Goal: Transaction & Acquisition: Obtain resource

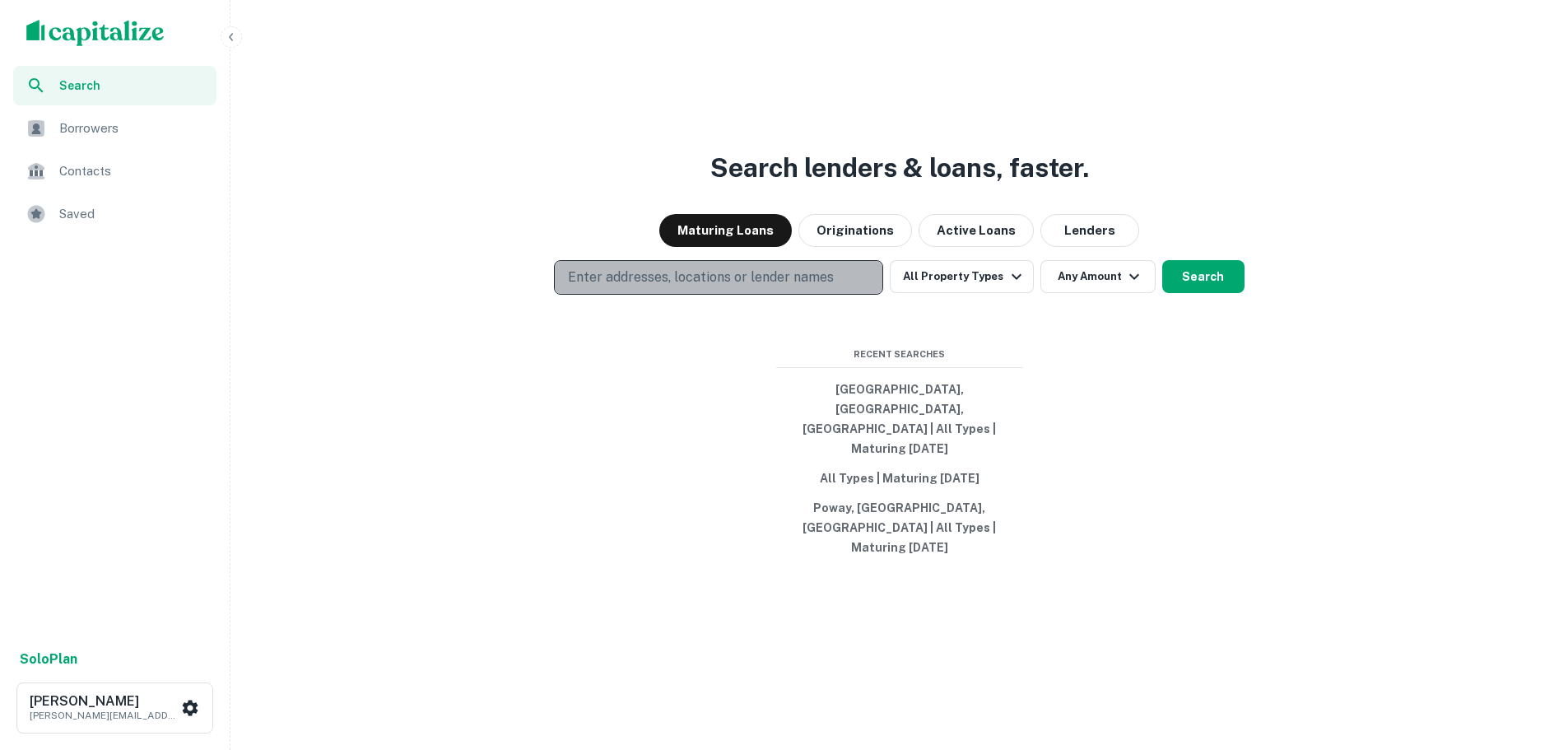
click at [777, 287] on p "Enter addresses, locations or lender names" at bounding box center [701, 278] width 266 height 20
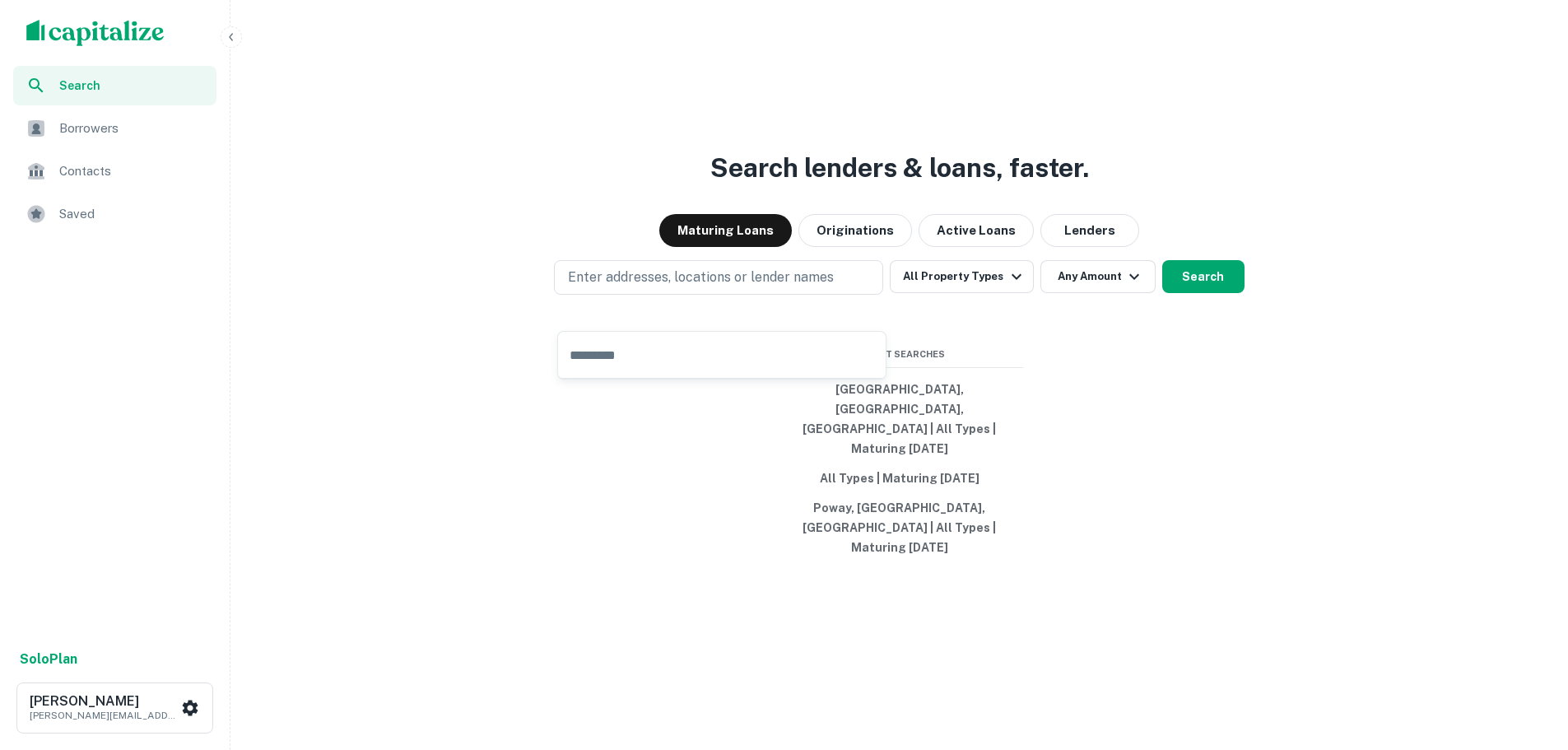
click at [93, 128] on span "Borrowers" at bounding box center [133, 129] width 148 height 20
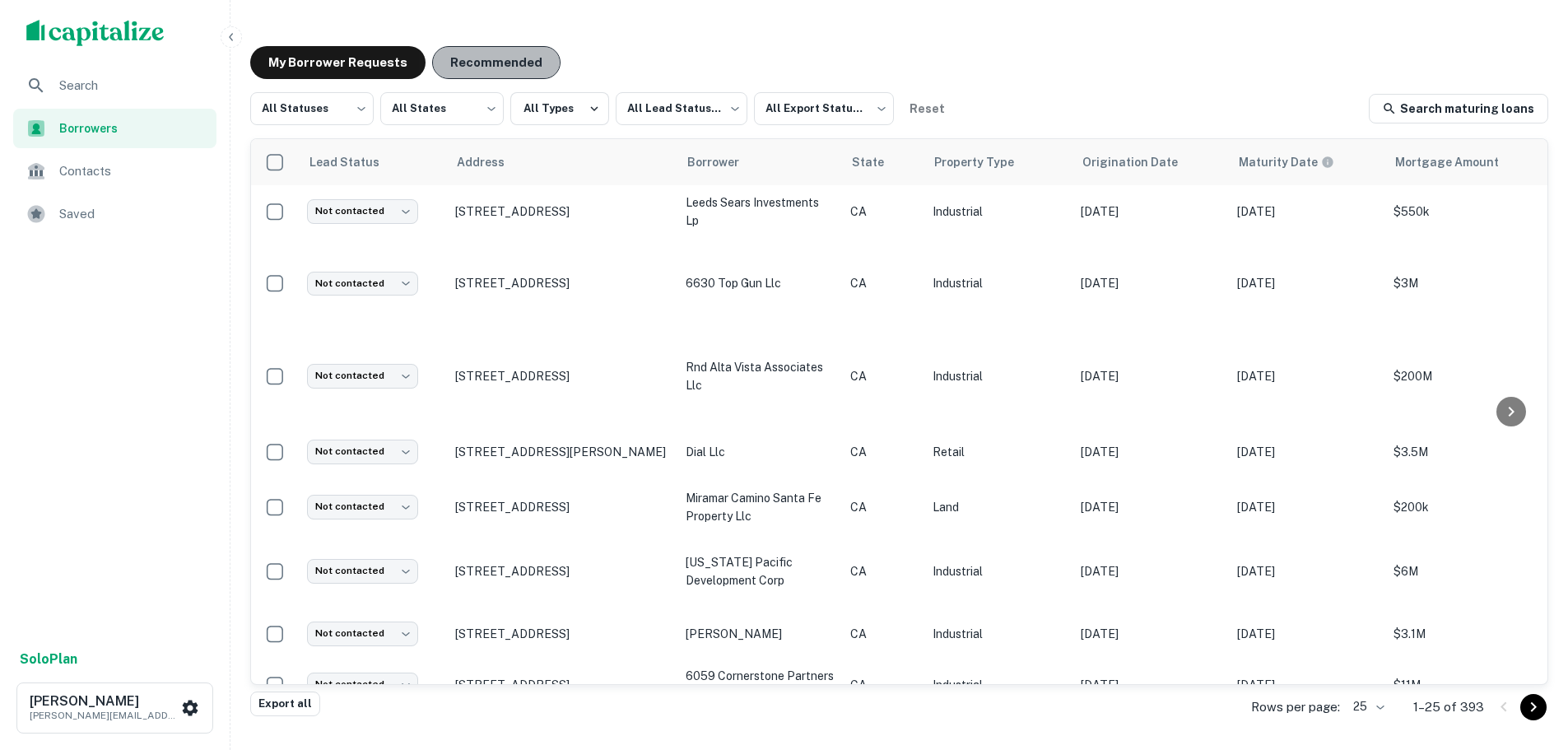
click at [470, 56] on button "Recommended" at bounding box center [496, 63] width 129 height 33
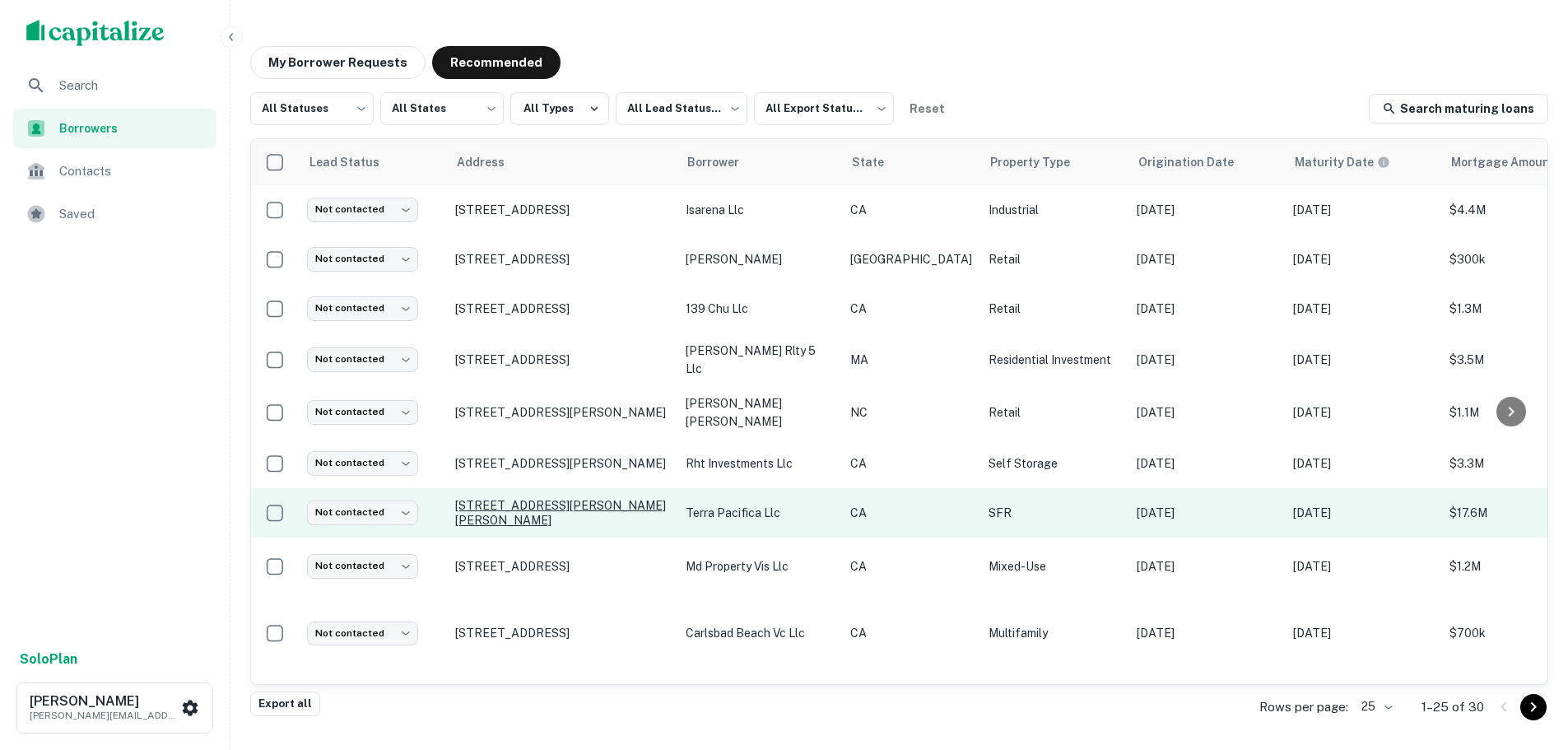
click at [538, 505] on p "3675 Barnard Dr Oceanside, CA 92056" at bounding box center [562, 514] width 214 height 30
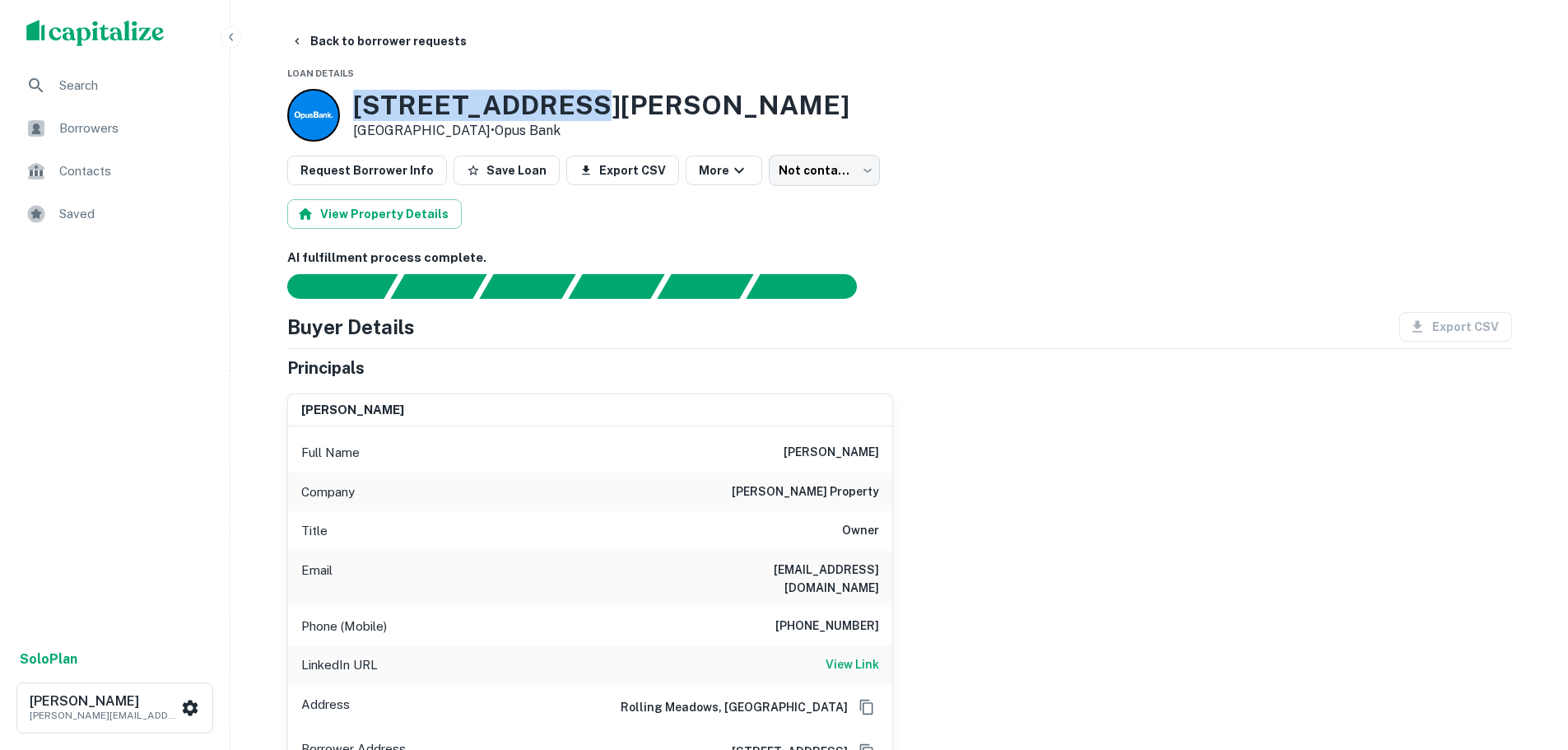
drag, startPoint x: 356, startPoint y: 109, endPoint x: 571, endPoint y: 112, distance: 215.0
click at [571, 112] on div "3675 Barnard Dr Oceanside, CA 92056 • Opus Bank" at bounding box center [899, 115] width 1225 height 53
copy h3 "3675 Barnard Dr"
click at [84, 87] on span "Search" at bounding box center [133, 85] width 148 height 20
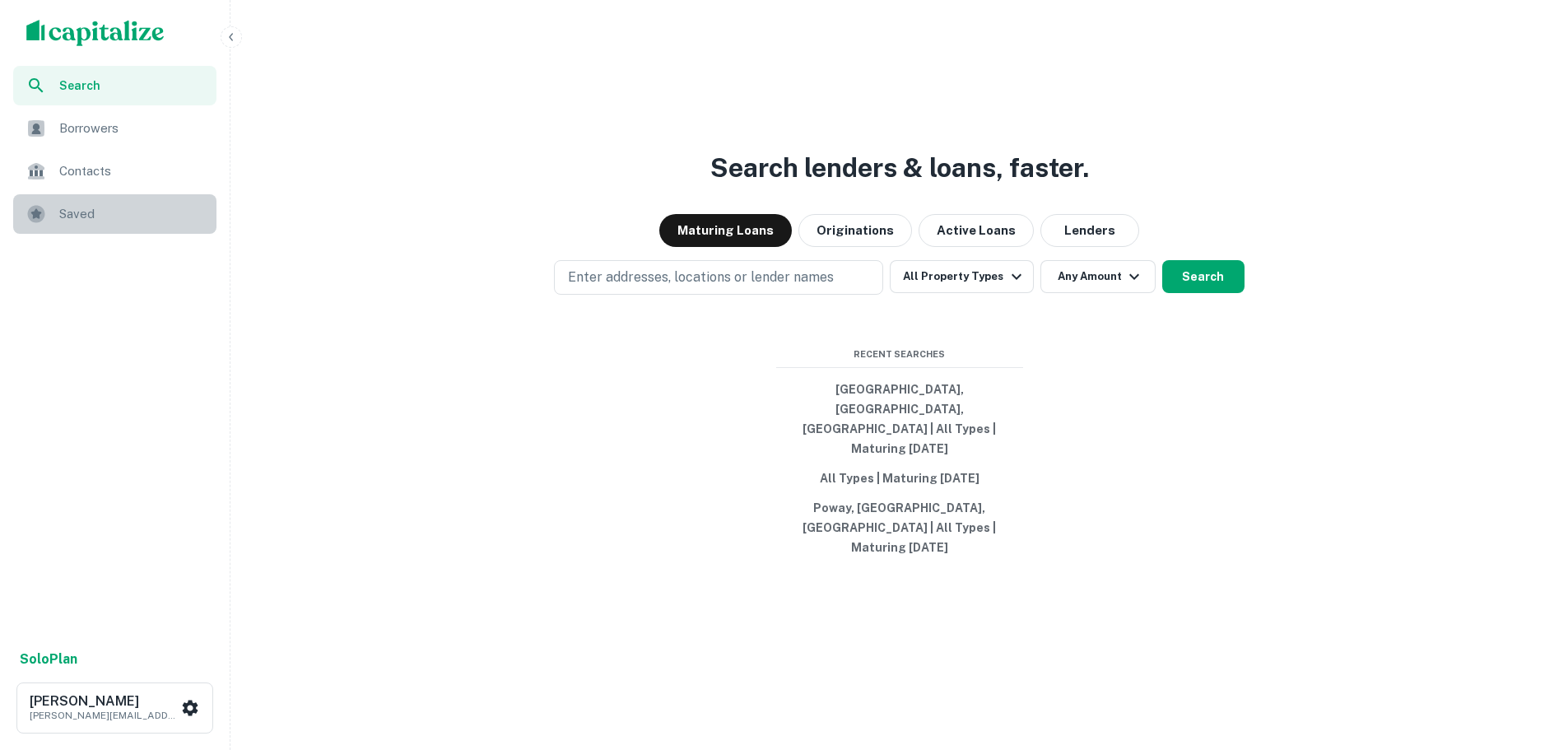
click at [56, 218] on div "Saved" at bounding box center [114, 214] width 203 height 40
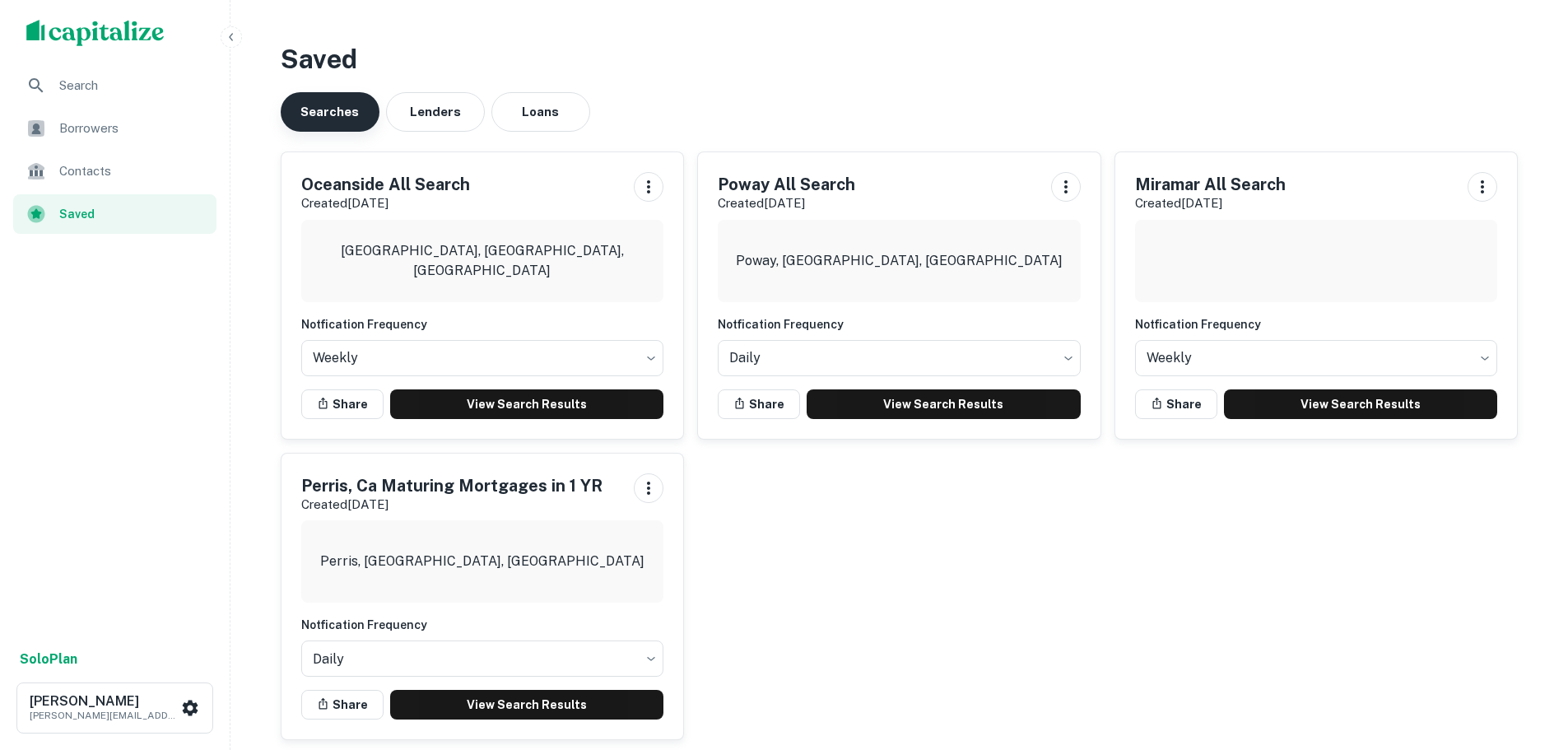
click at [328, 110] on button "Searches" at bounding box center [329, 112] width 99 height 40
click at [1313, 407] on link "View Search Results" at bounding box center [1361, 404] width 274 height 30
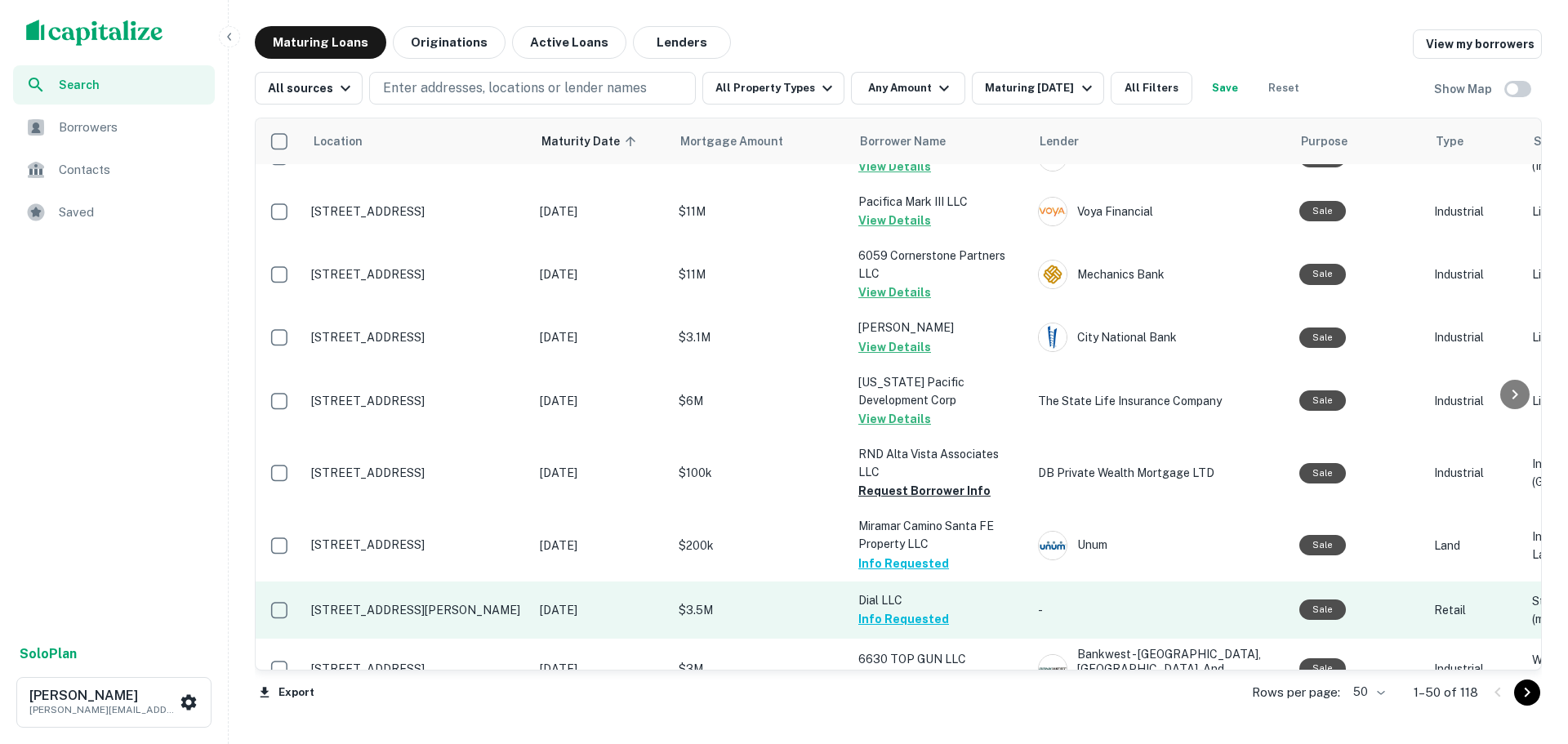
scroll to position [1318, 0]
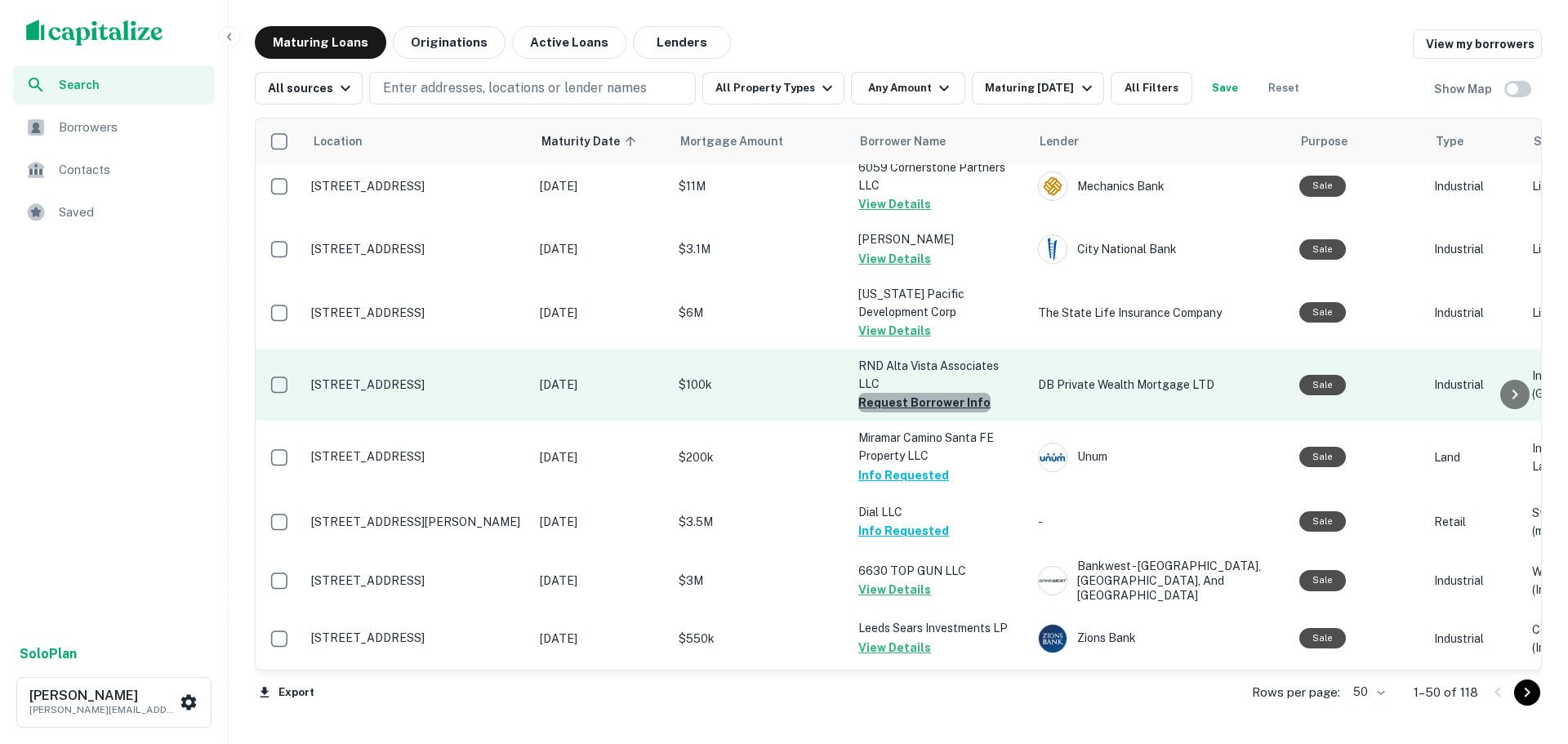
click at [925, 393] on button "Request Borrower Info" at bounding box center [924, 402] width 132 height 20
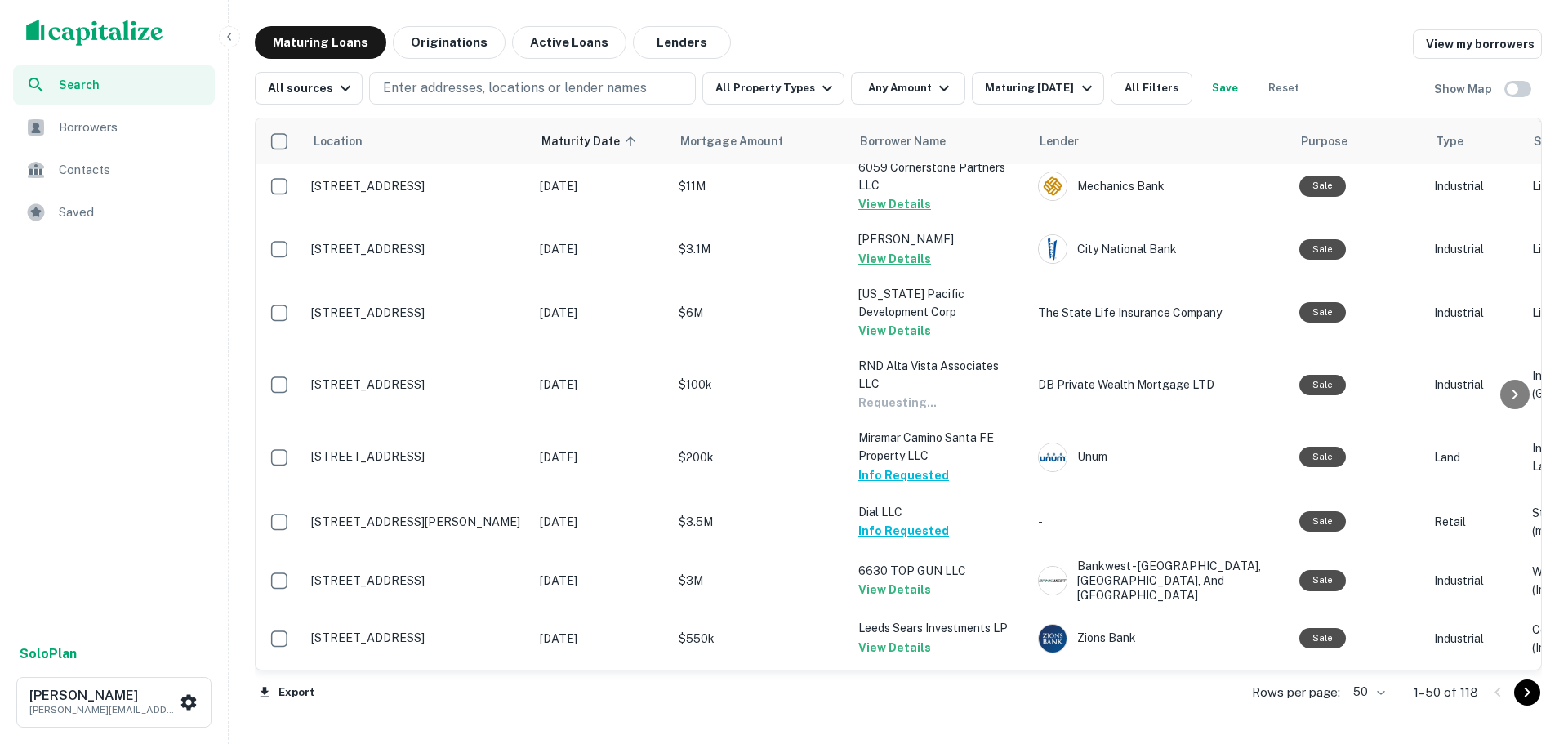
scroll to position [1481, 0]
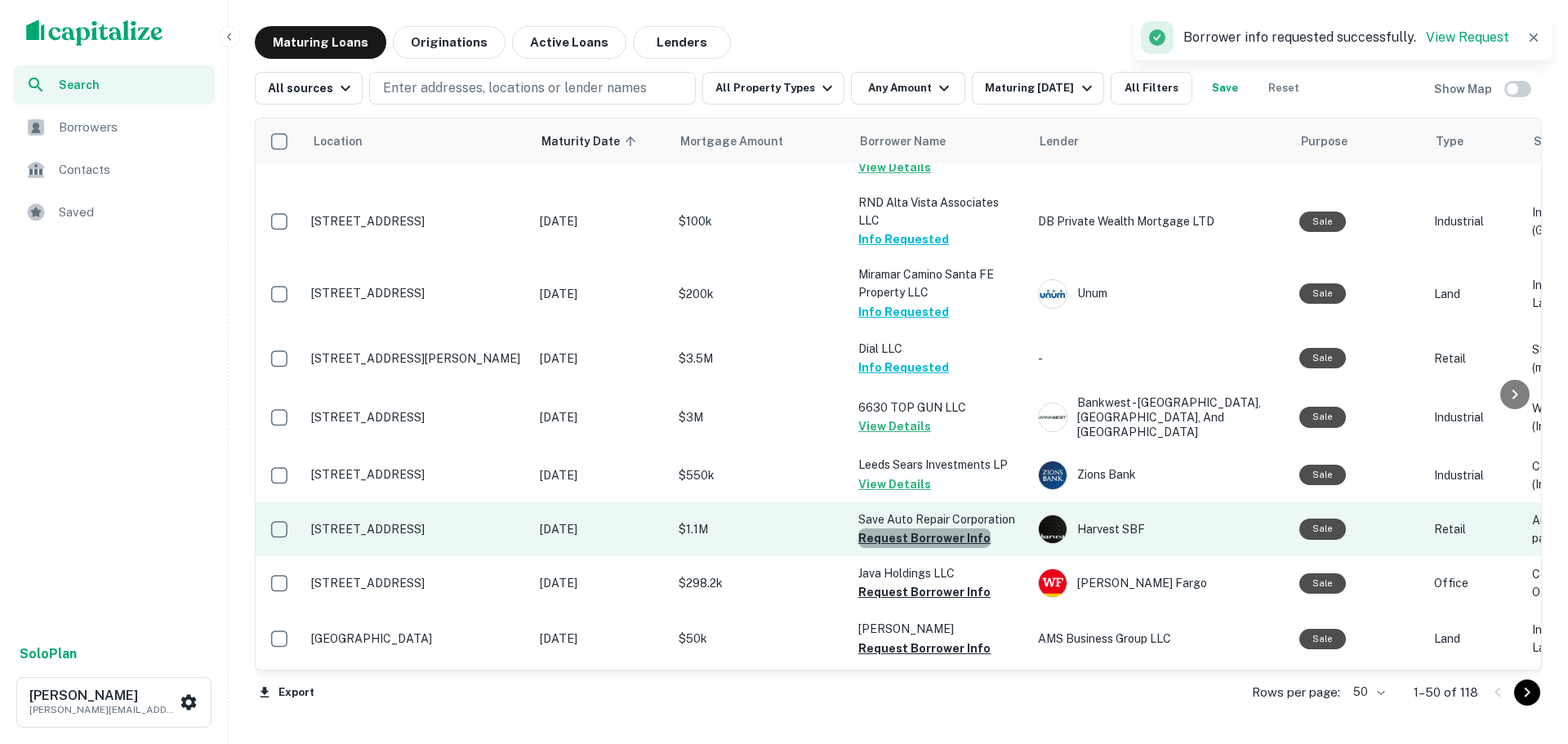
click at [934, 528] on button "Request Borrower Info" at bounding box center [924, 538] width 132 height 20
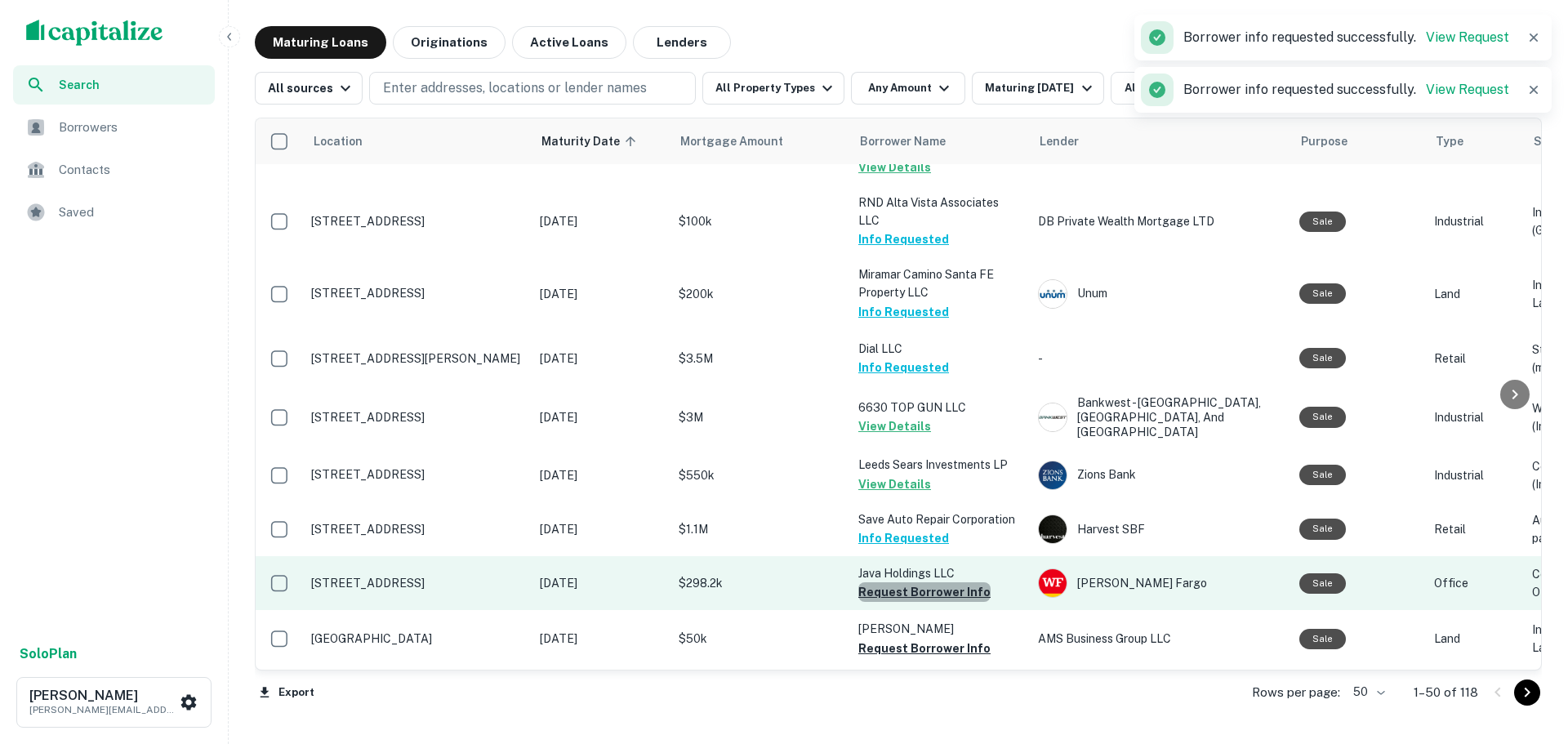
click at [926, 583] on button "Request Borrower Info" at bounding box center [924, 593] width 132 height 20
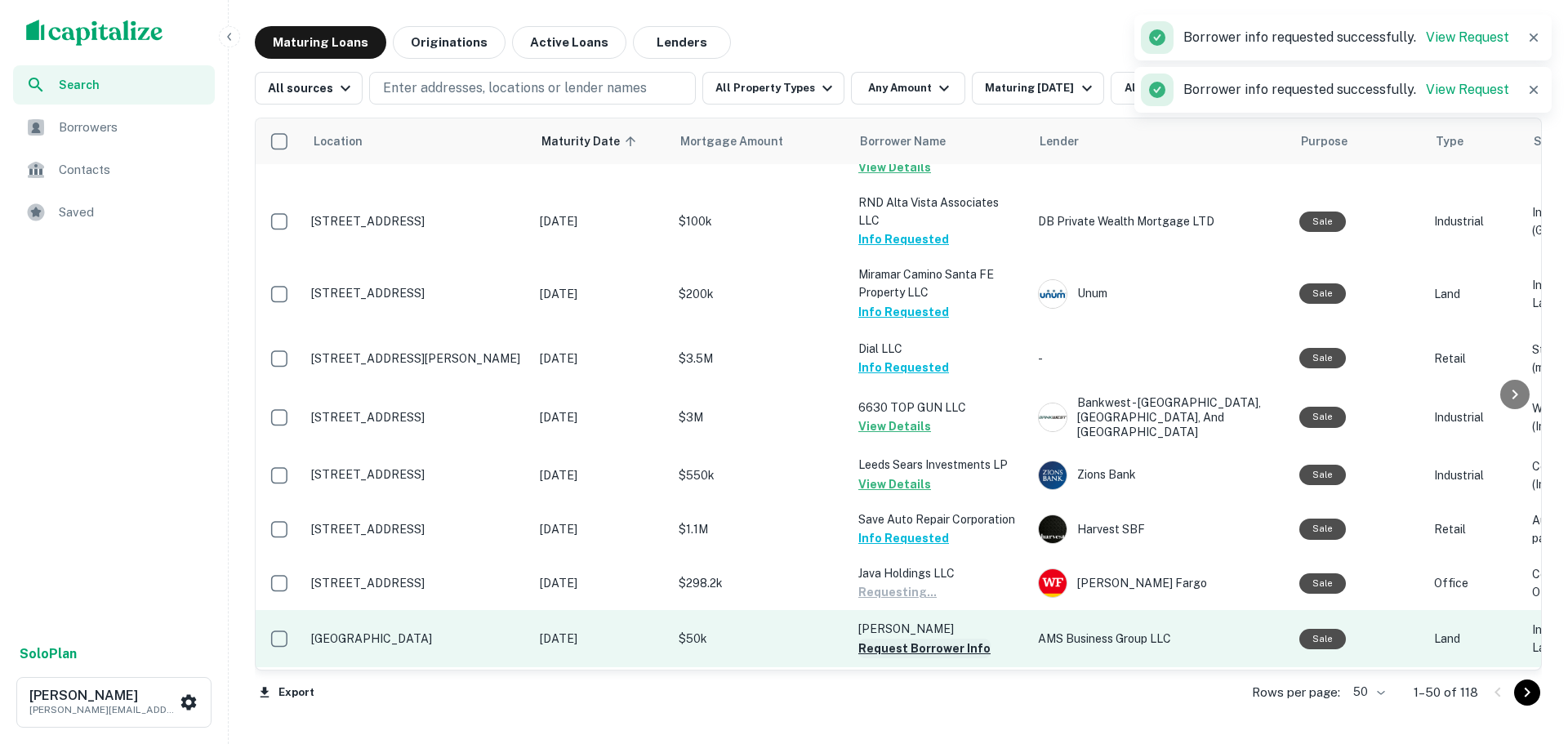
click at [924, 639] on button "Request Borrower Info" at bounding box center [924, 649] width 132 height 20
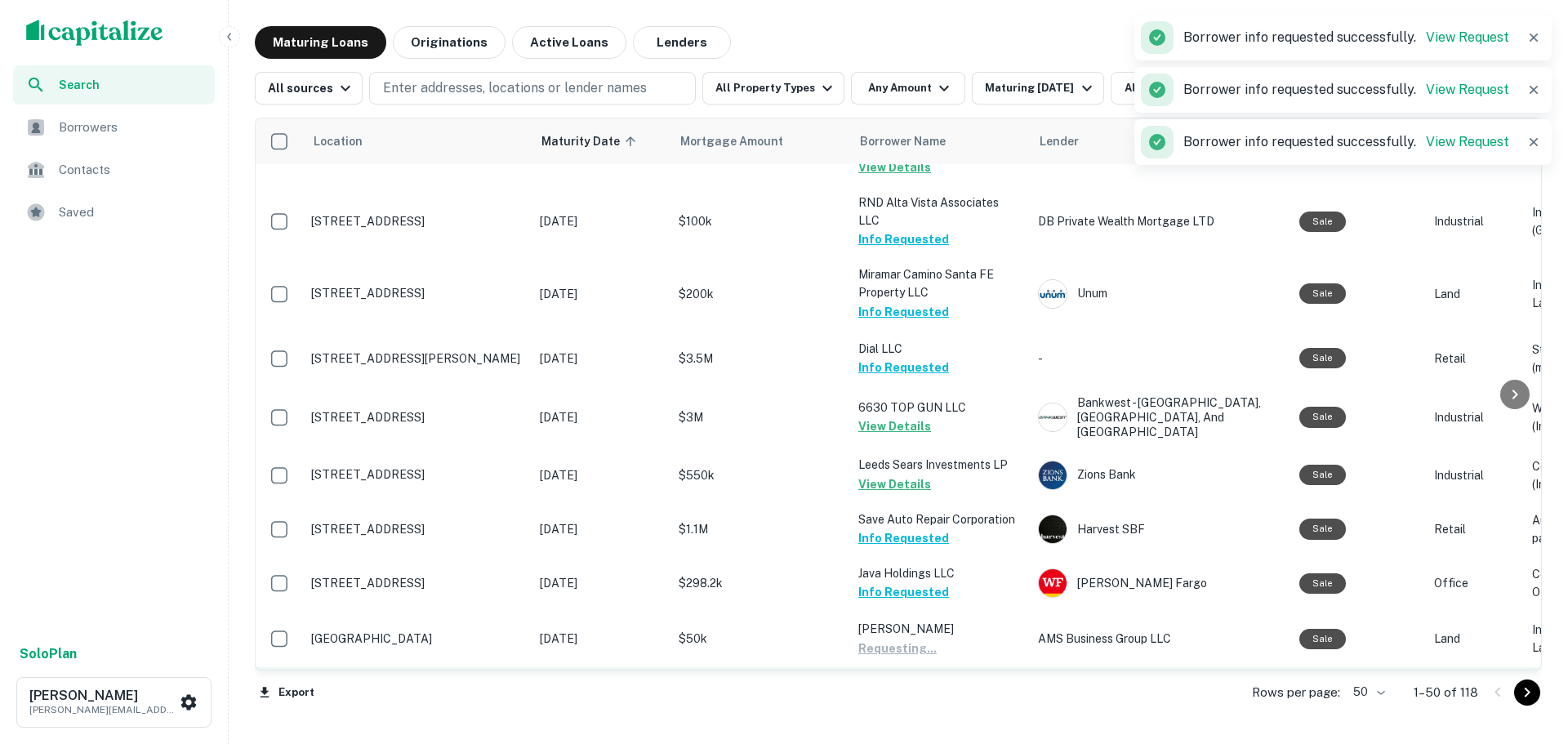
scroll to position [1644, 0]
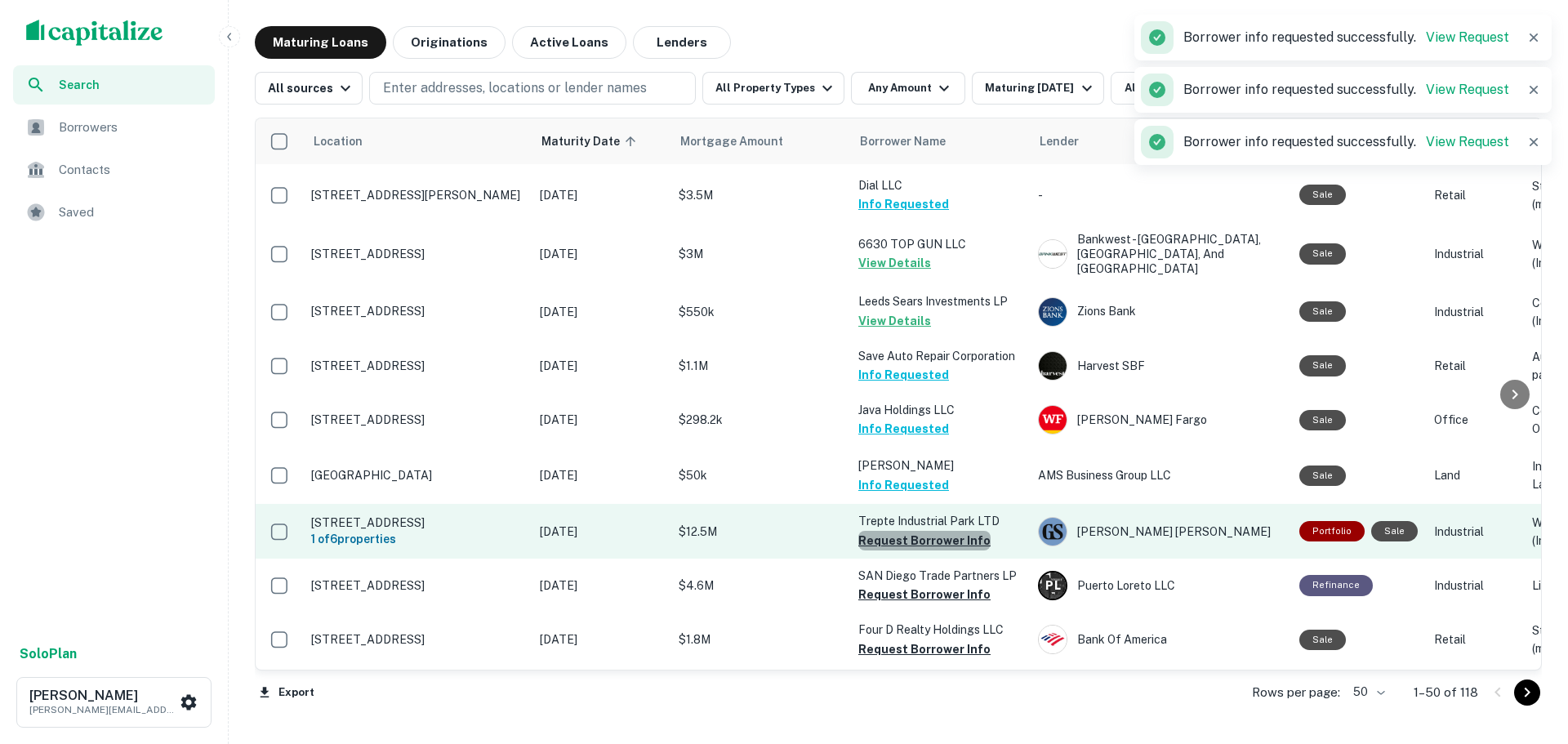
click at [933, 531] on button "Request Borrower Info" at bounding box center [924, 541] width 132 height 20
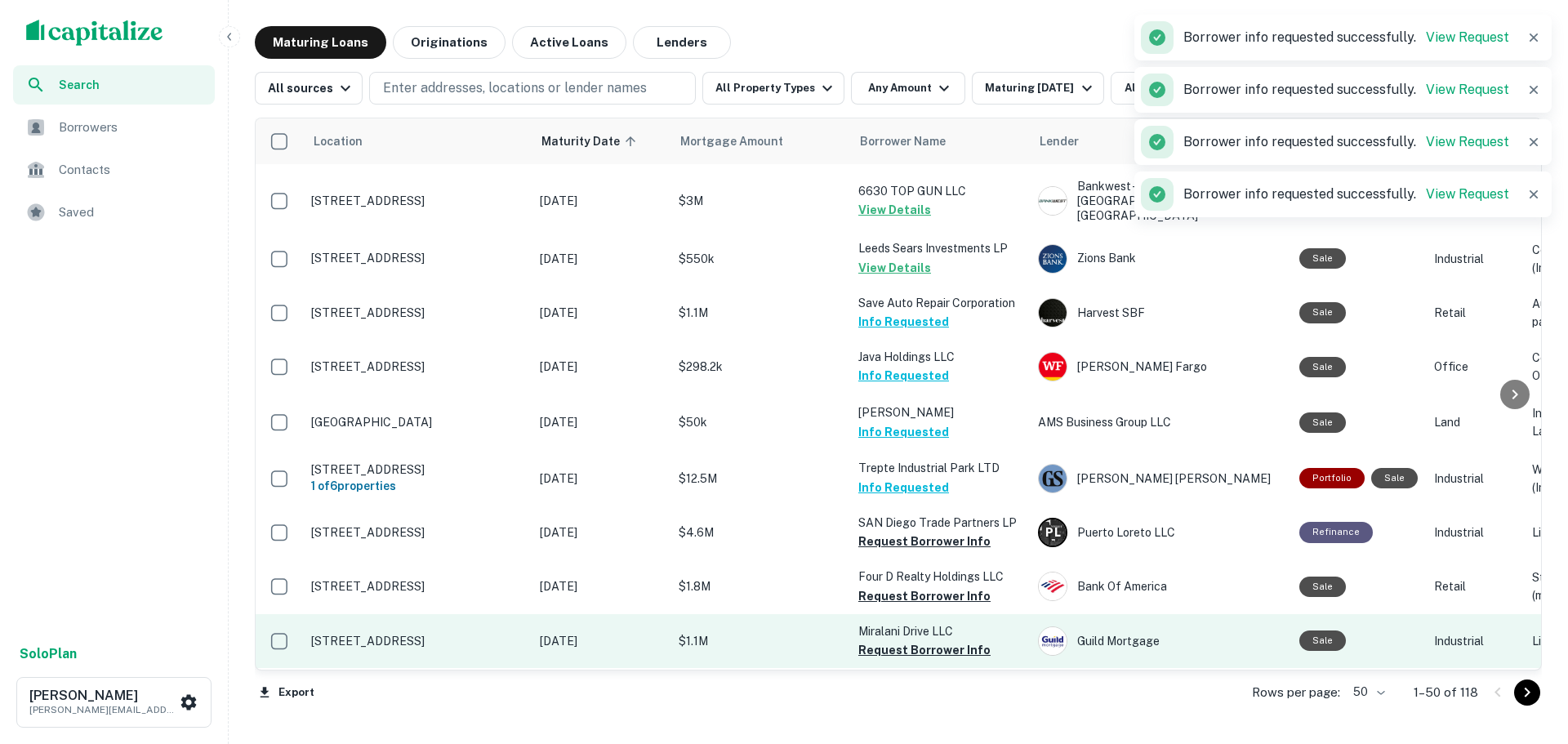
scroll to position [1726, 0]
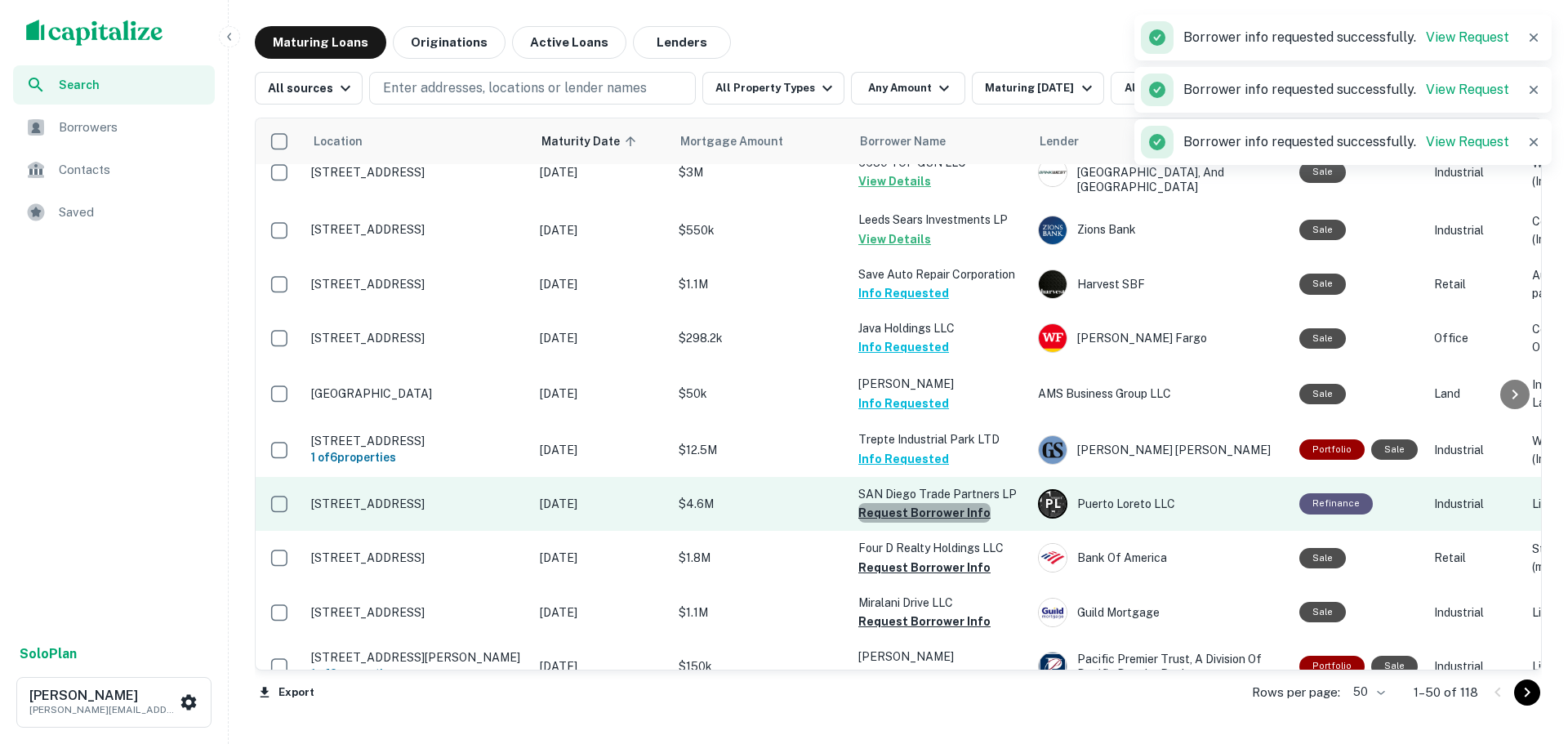
click at [927, 503] on button "Request Borrower Info" at bounding box center [924, 513] width 132 height 20
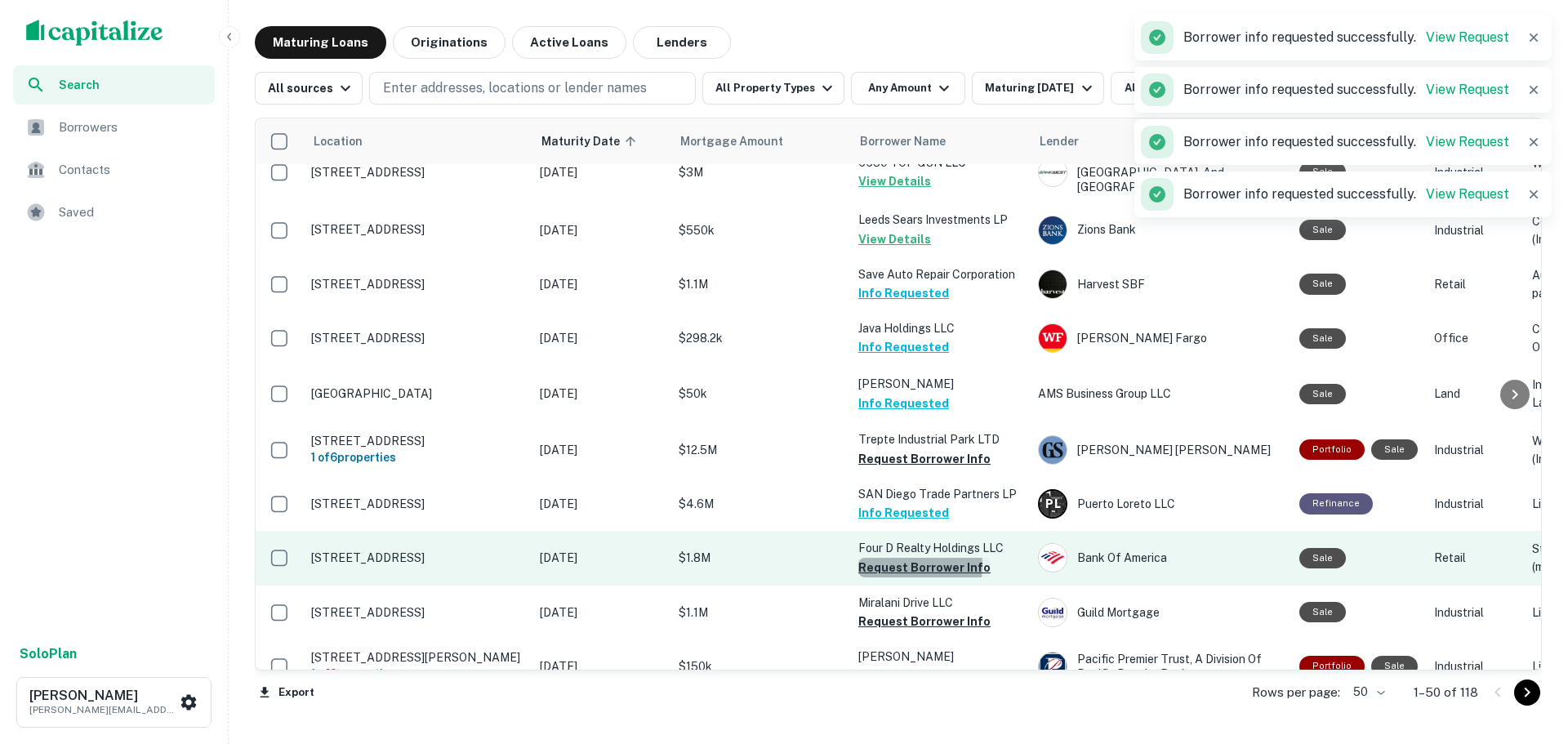
click at [920, 558] on button "Request Borrower Info" at bounding box center [924, 568] width 132 height 20
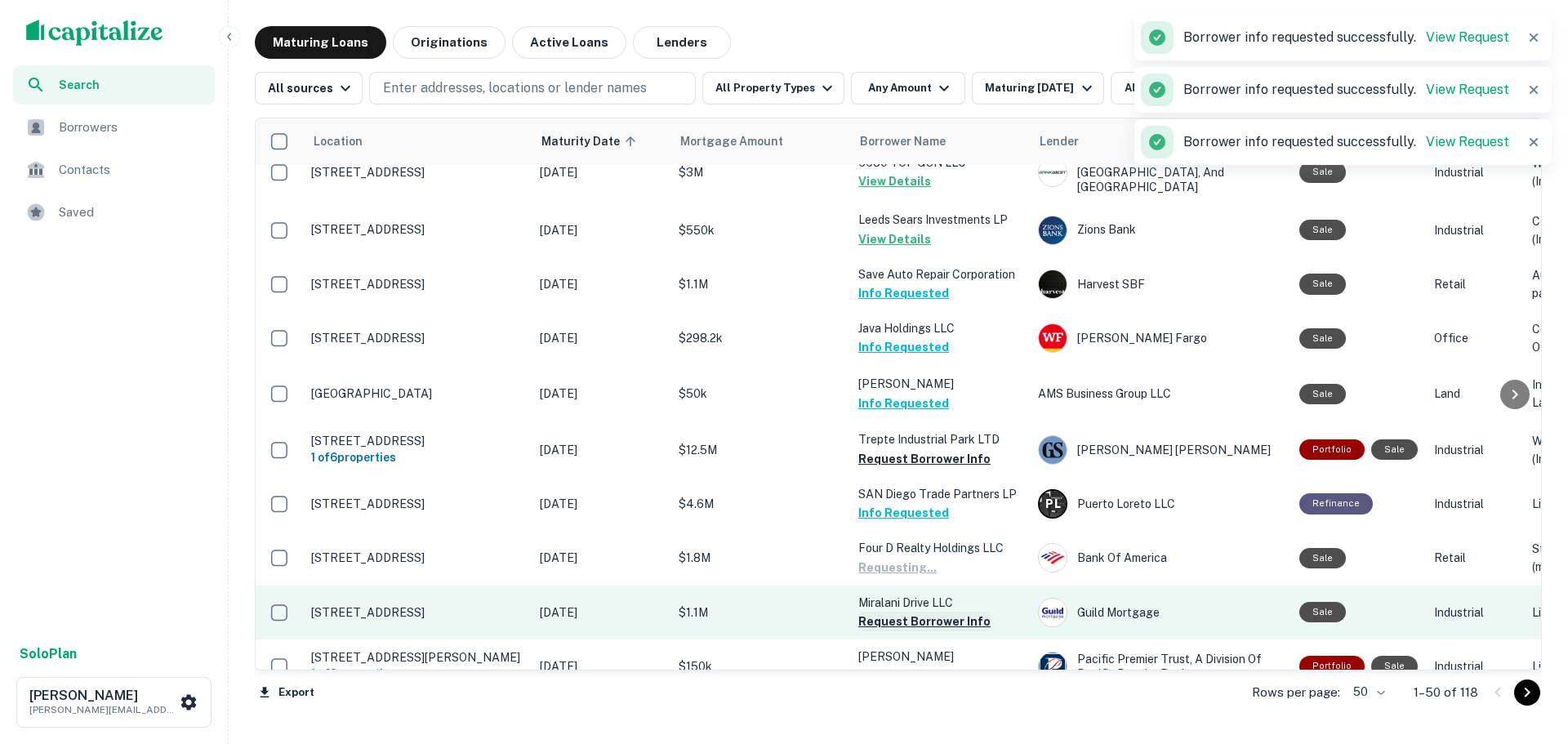
click at [918, 611] on button "Request Borrower Info" at bounding box center [924, 621] width 132 height 20
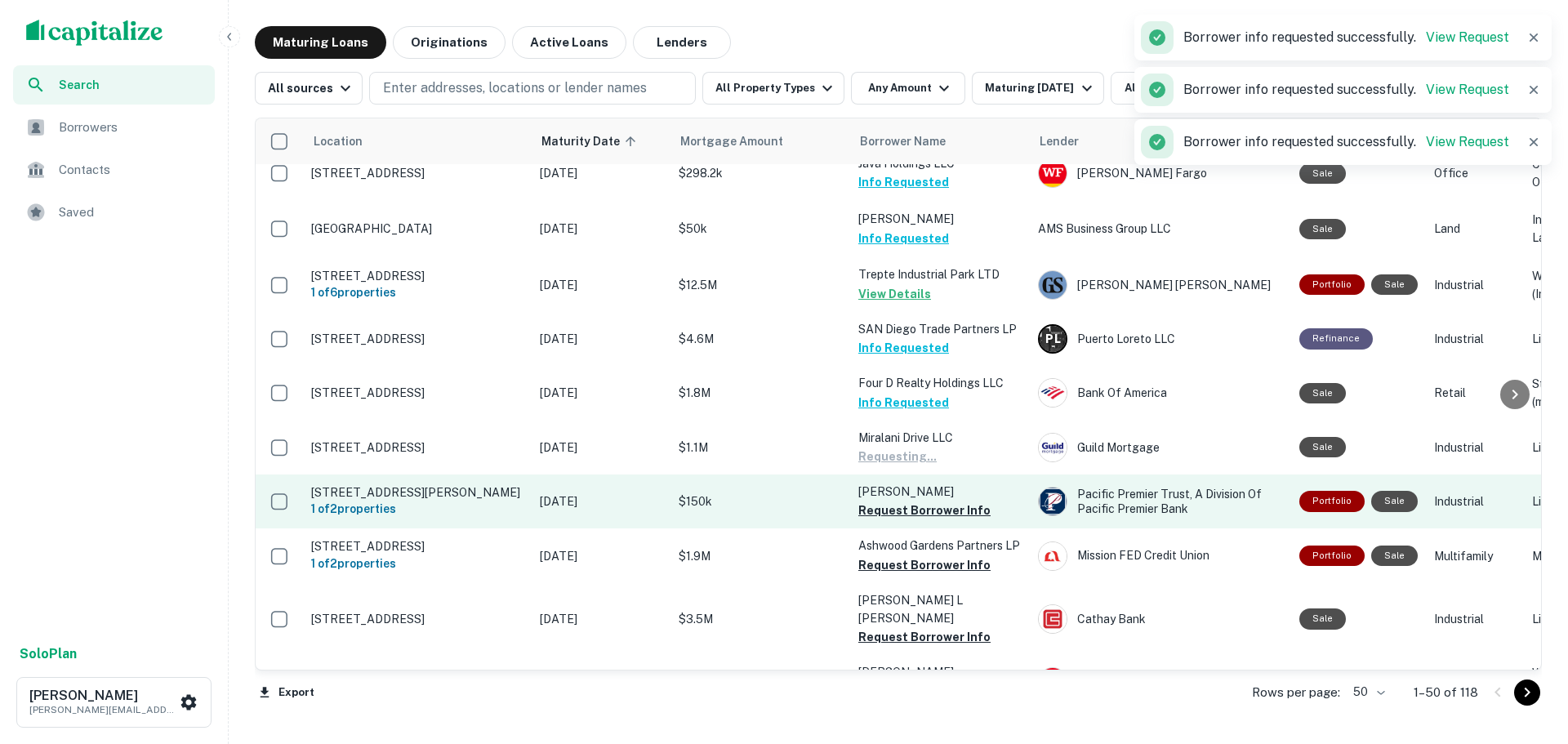
scroll to position [1971, 0]
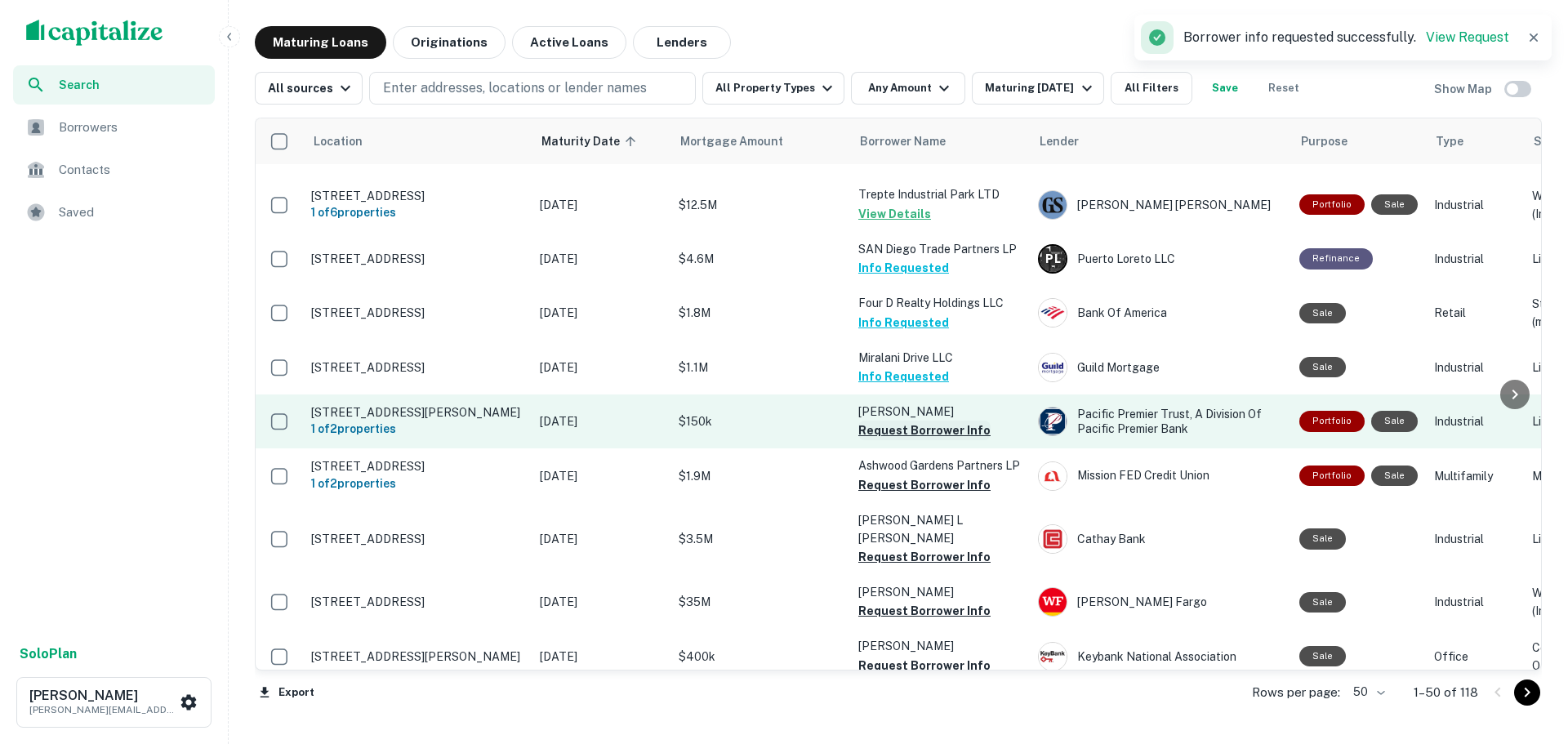
click at [921, 421] on button "Request Borrower Info" at bounding box center [924, 430] width 132 height 20
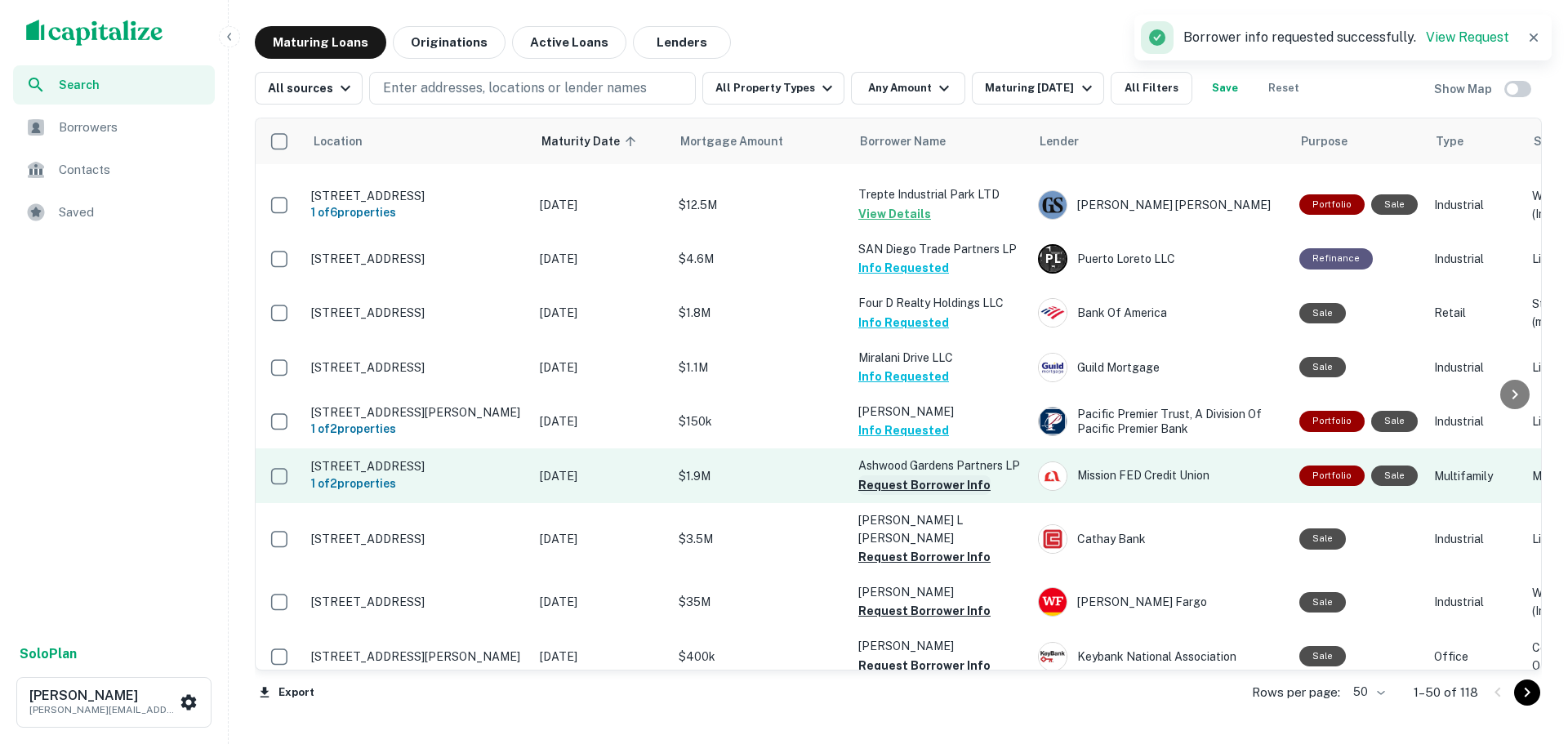
click at [917, 481] on button "Request Borrower Info" at bounding box center [924, 486] width 132 height 20
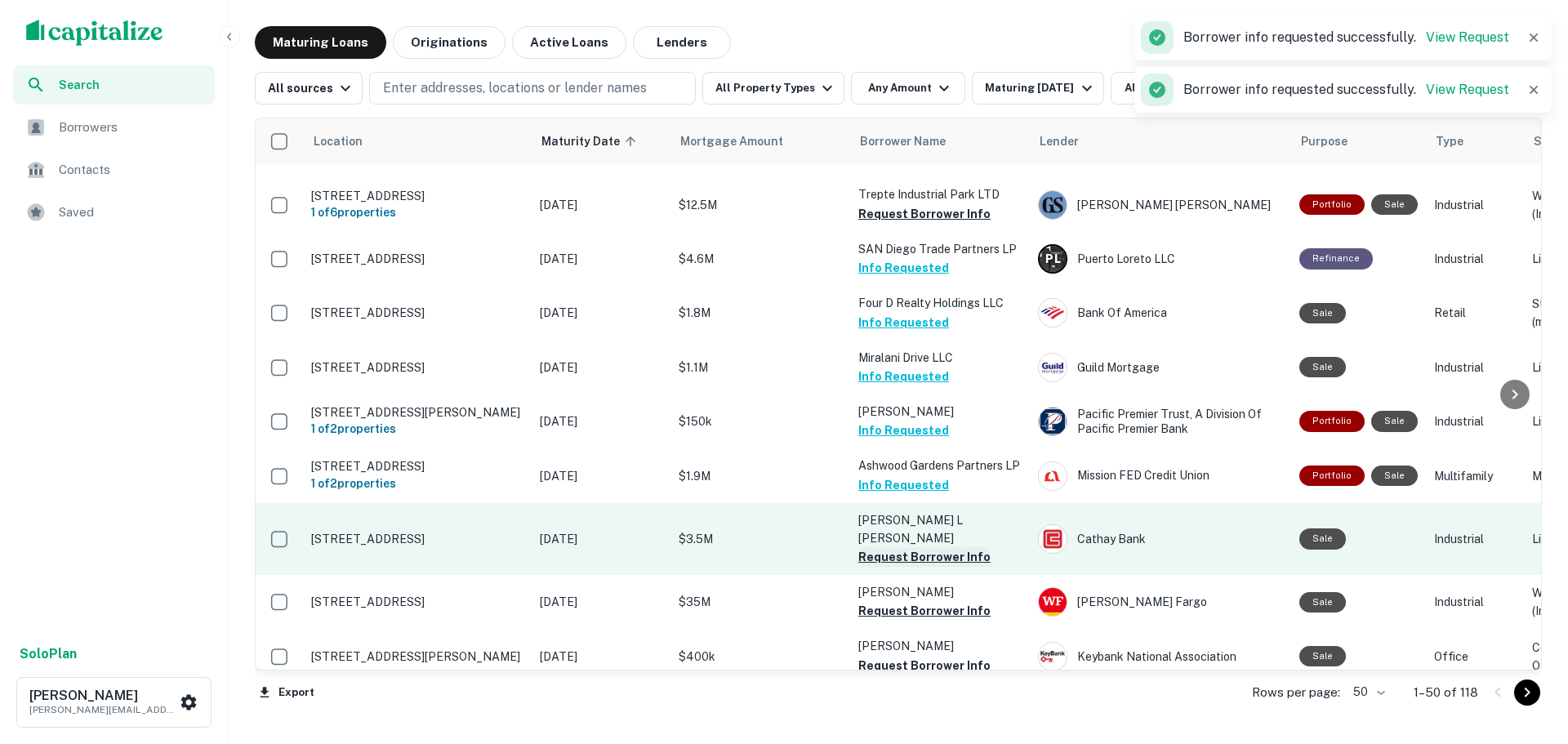
click at [921, 547] on button "Request Borrower Info" at bounding box center [924, 557] width 132 height 20
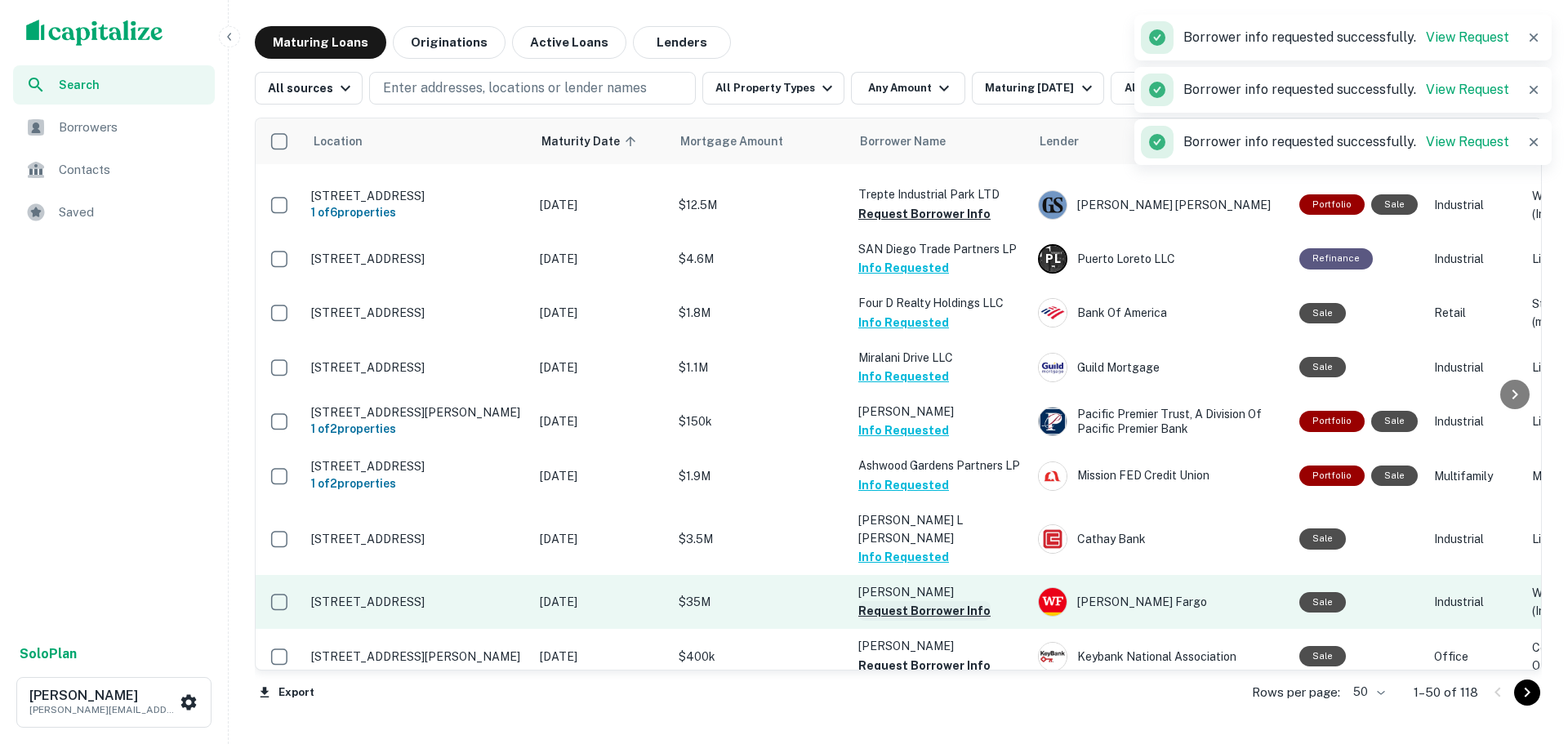
click at [928, 602] on button "Request Borrower Info" at bounding box center [924, 611] width 132 height 20
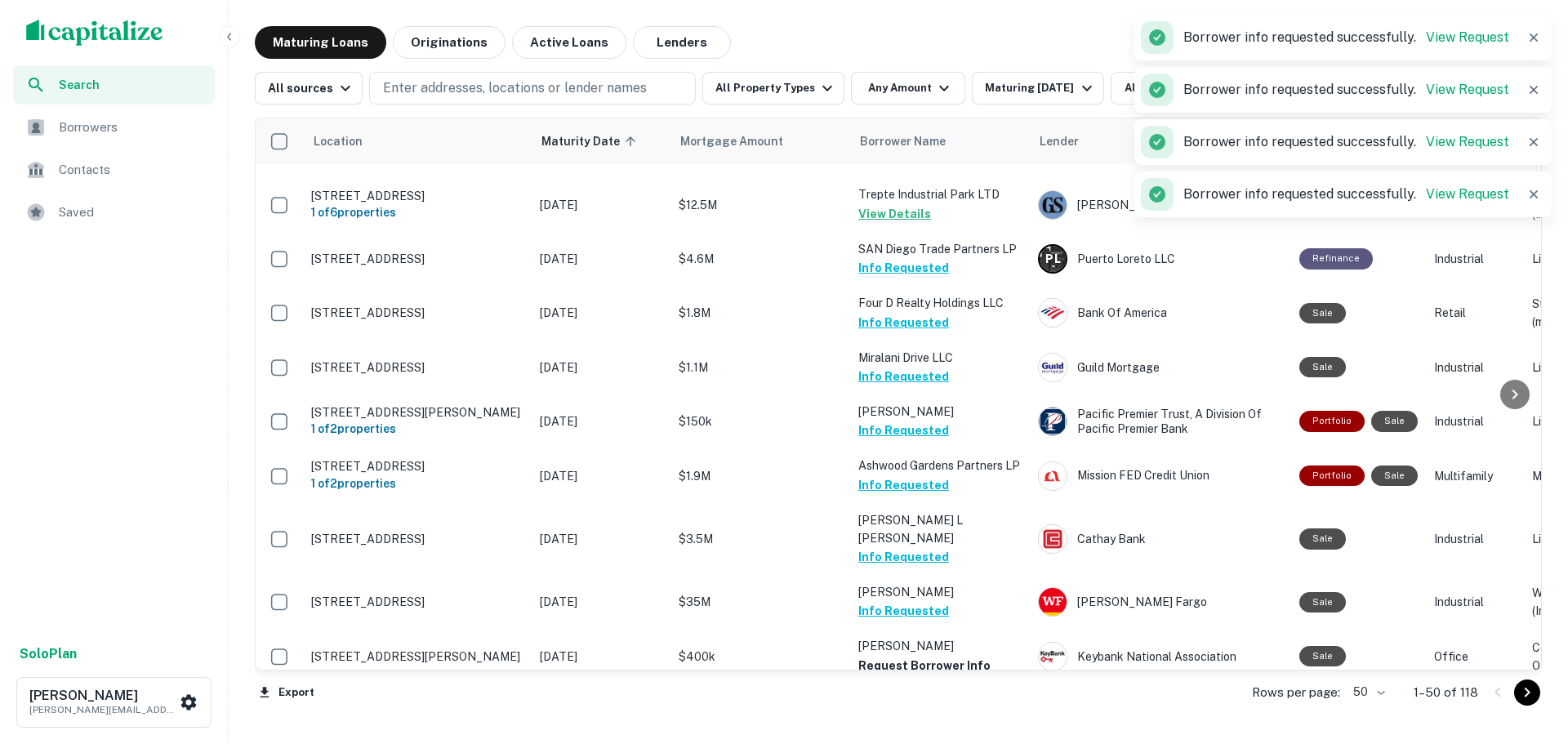
scroll to position [2135, 0]
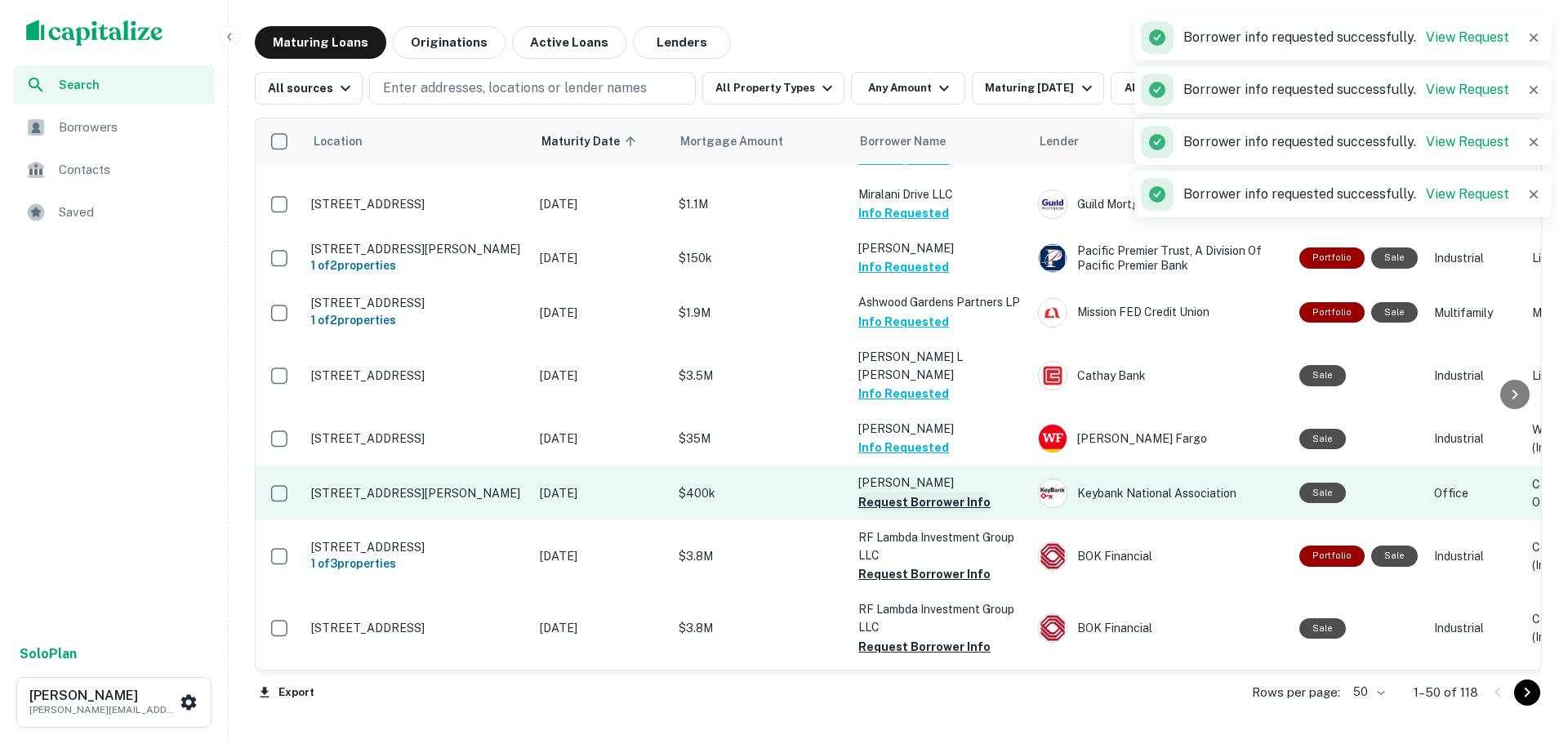
click at [937, 493] on button "Request Borrower Info" at bounding box center [924, 503] width 132 height 20
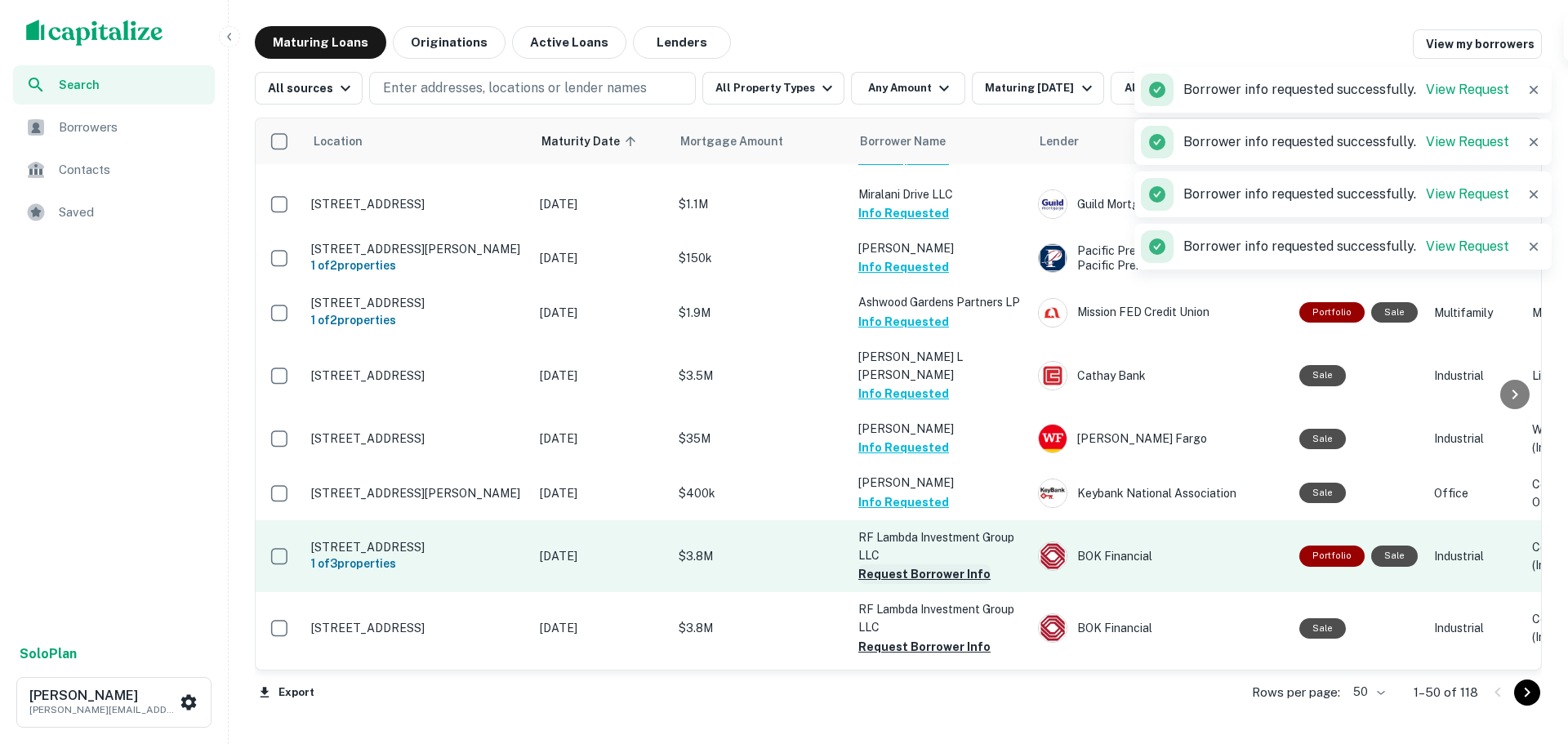
click at [935, 565] on button "Request Borrower Info" at bounding box center [924, 574] width 132 height 20
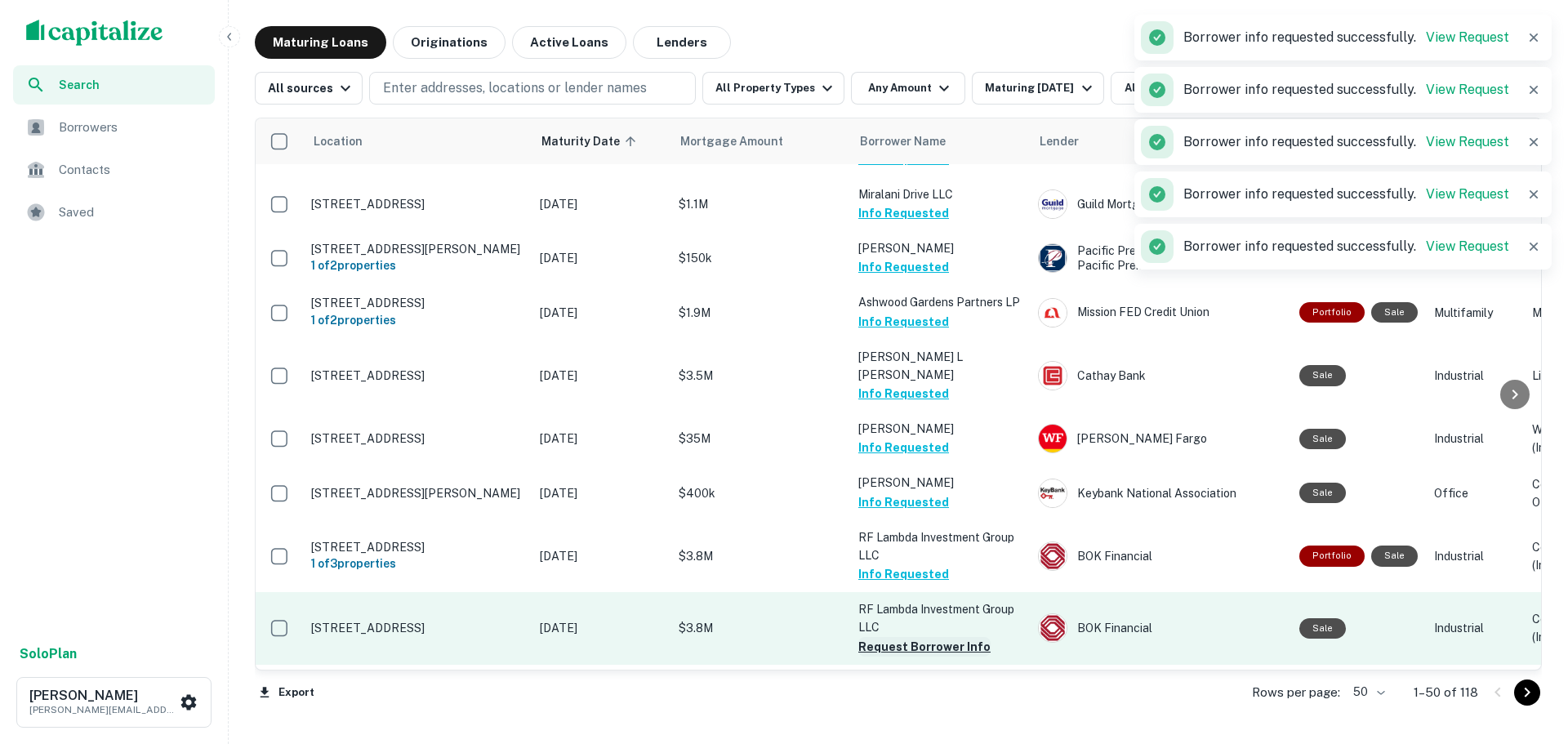
click at [930, 637] on button "Request Borrower Info" at bounding box center [924, 647] width 132 height 20
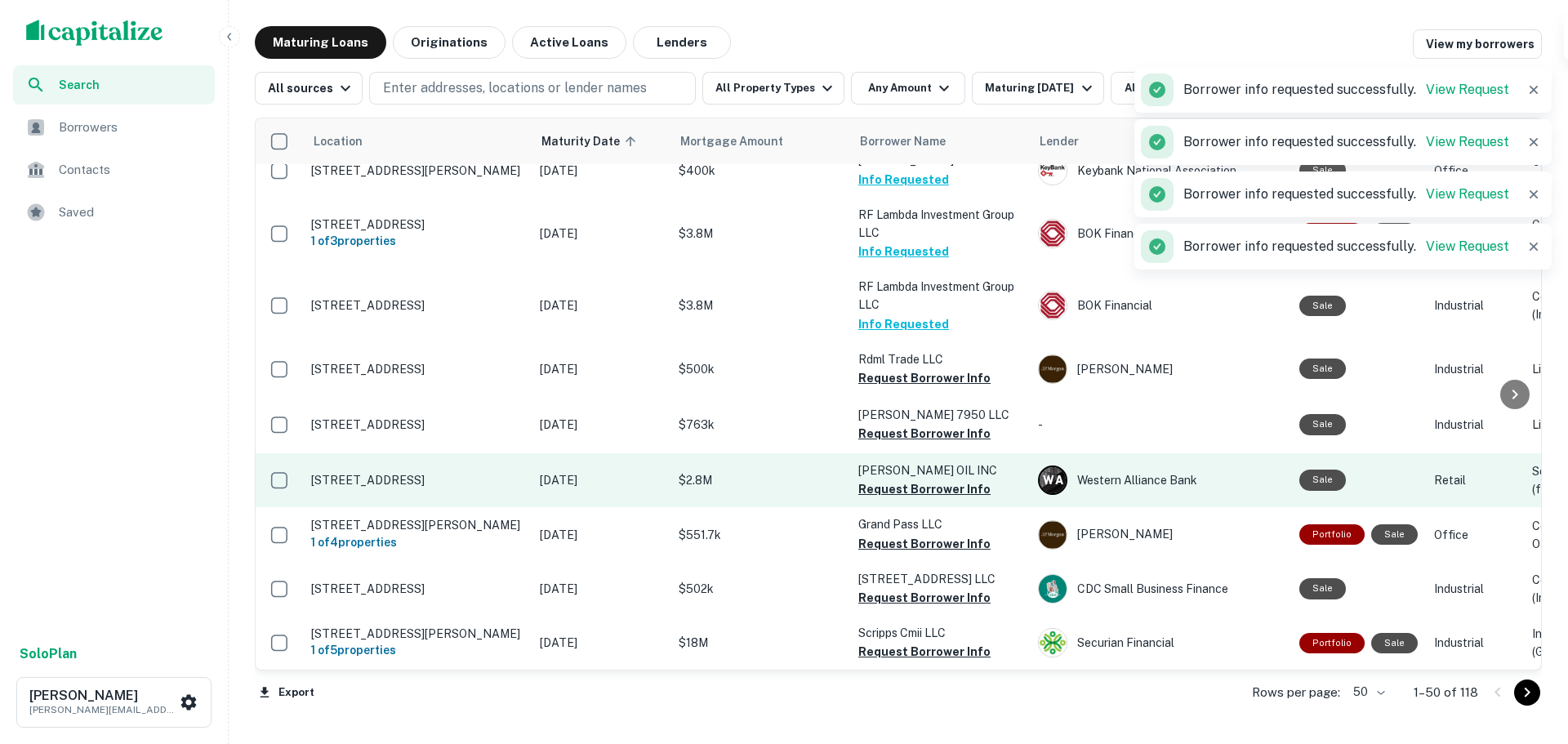
scroll to position [2462, 0]
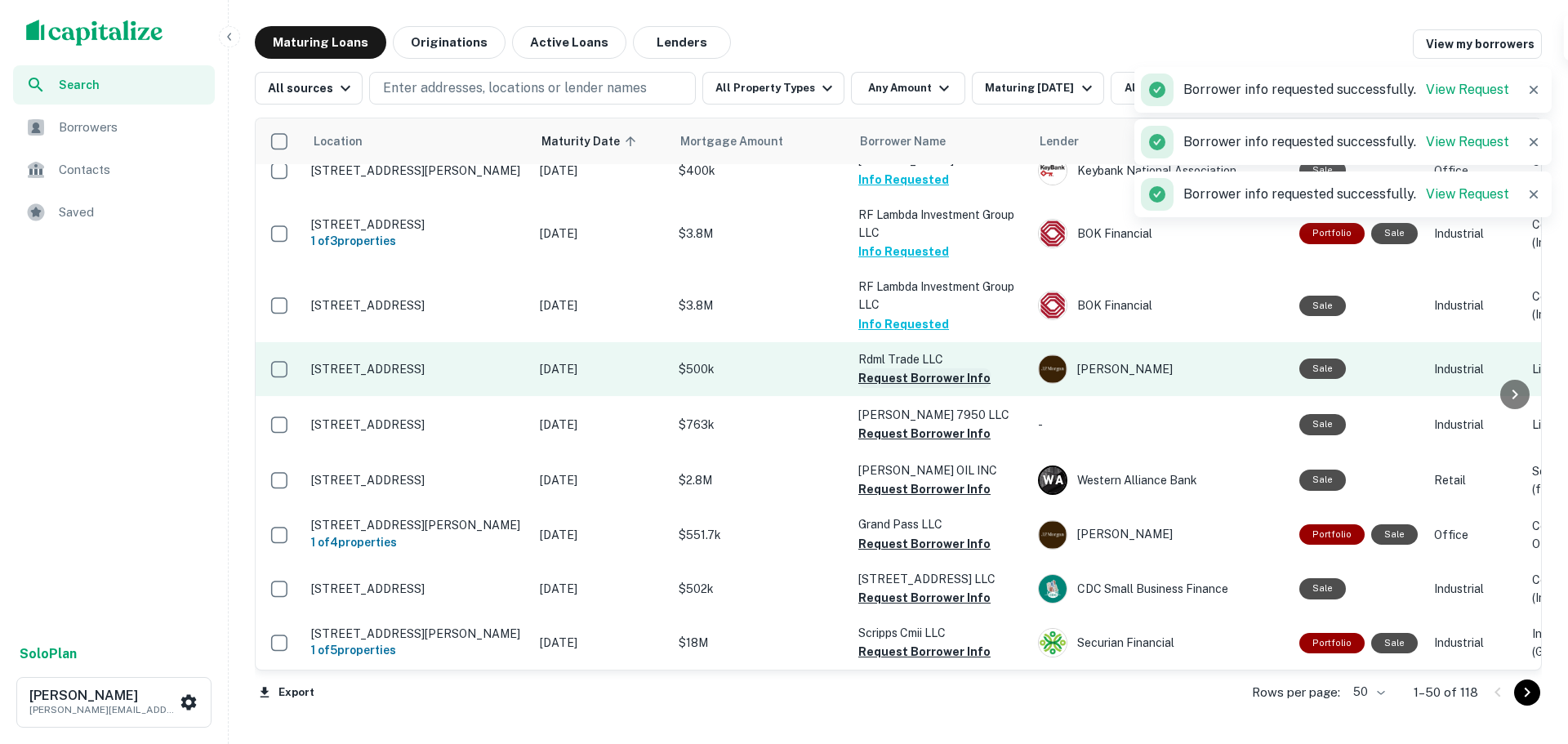
click at [939, 369] on button "Request Borrower Info" at bounding box center [924, 379] width 132 height 20
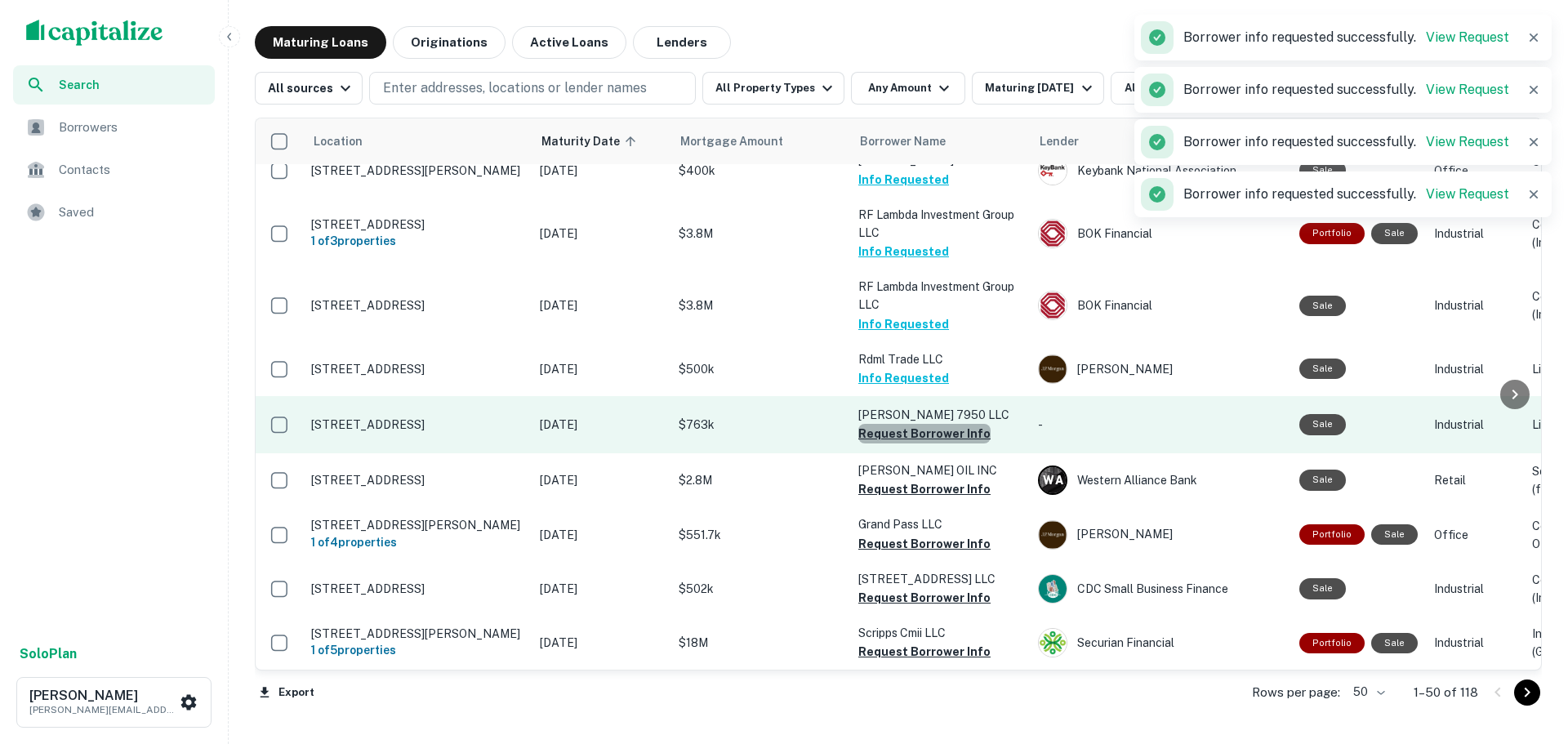
click at [931, 424] on button "Request Borrower Info" at bounding box center [924, 434] width 132 height 20
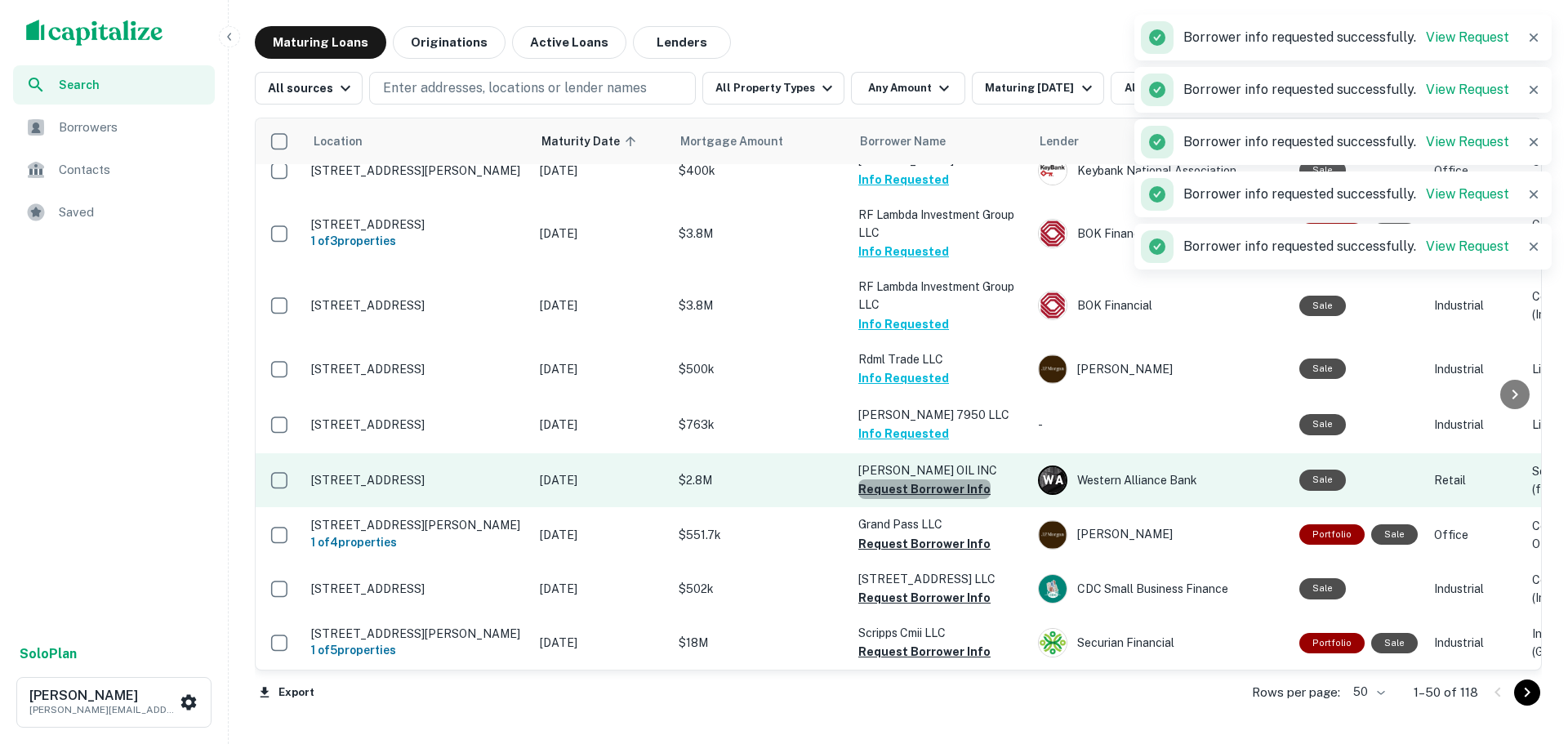
click at [930, 480] on button "Request Borrower Info" at bounding box center [924, 490] width 132 height 20
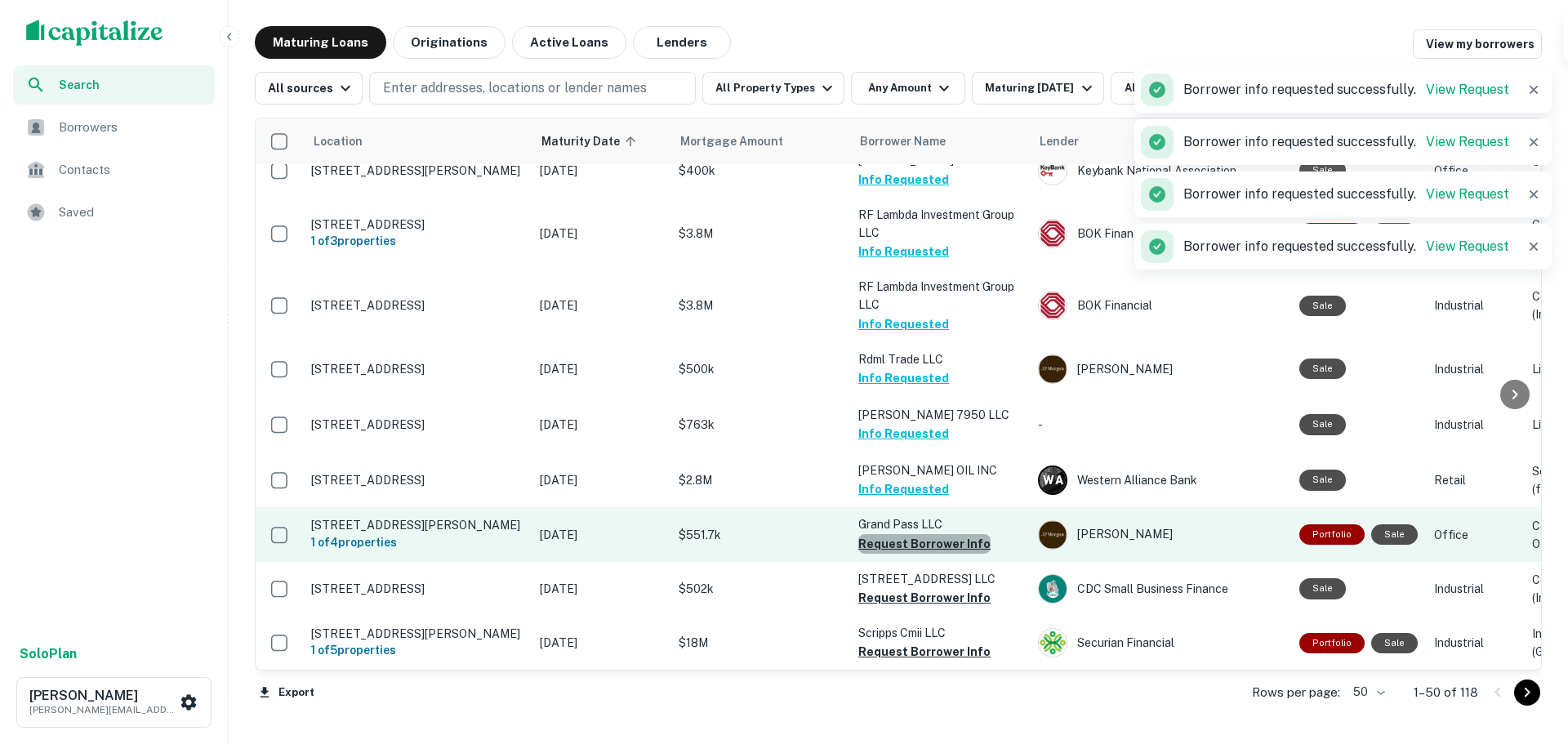
click at [930, 534] on button "Request Borrower Info" at bounding box center [924, 544] width 132 height 20
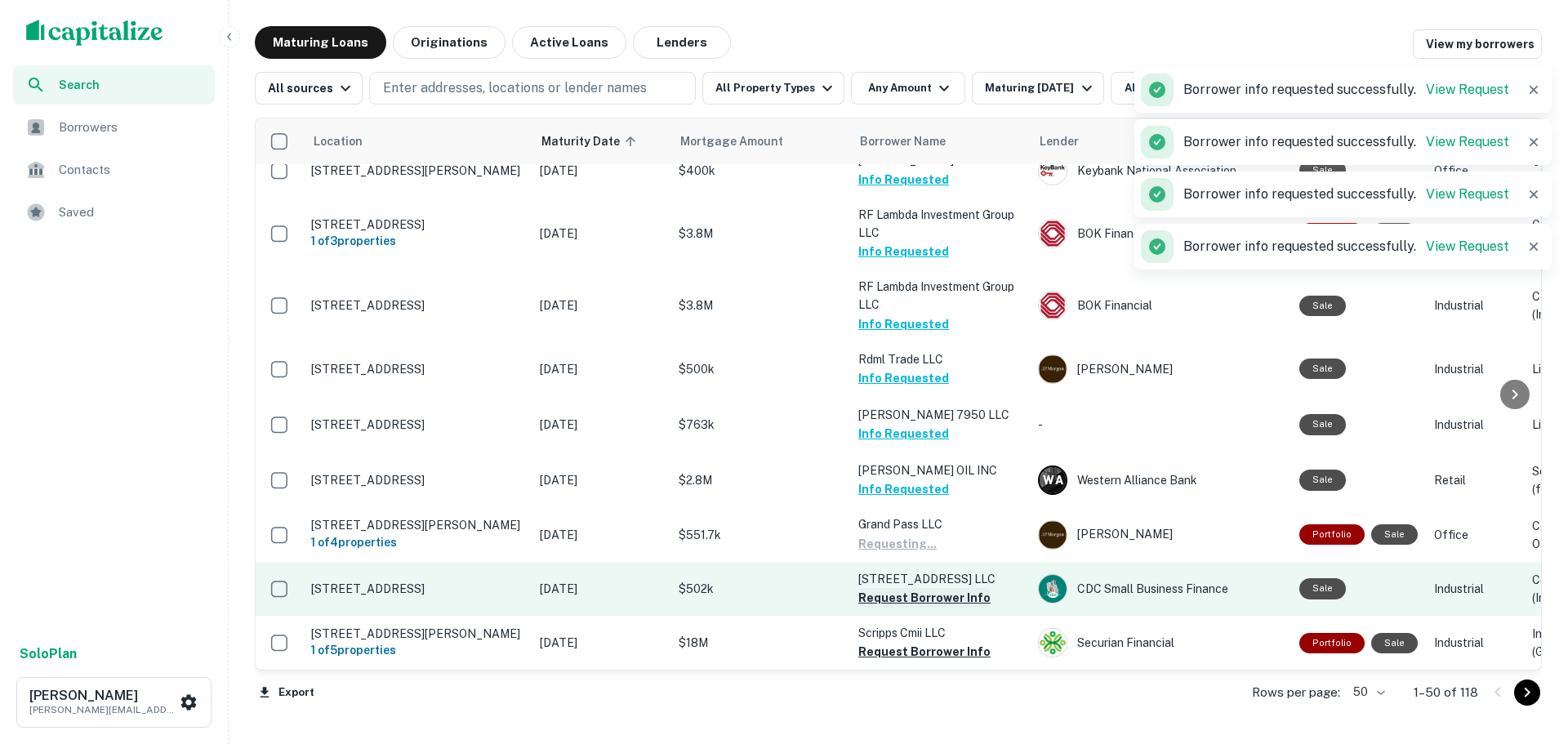
click at [930, 588] on button "Request Borrower Info" at bounding box center [924, 598] width 132 height 20
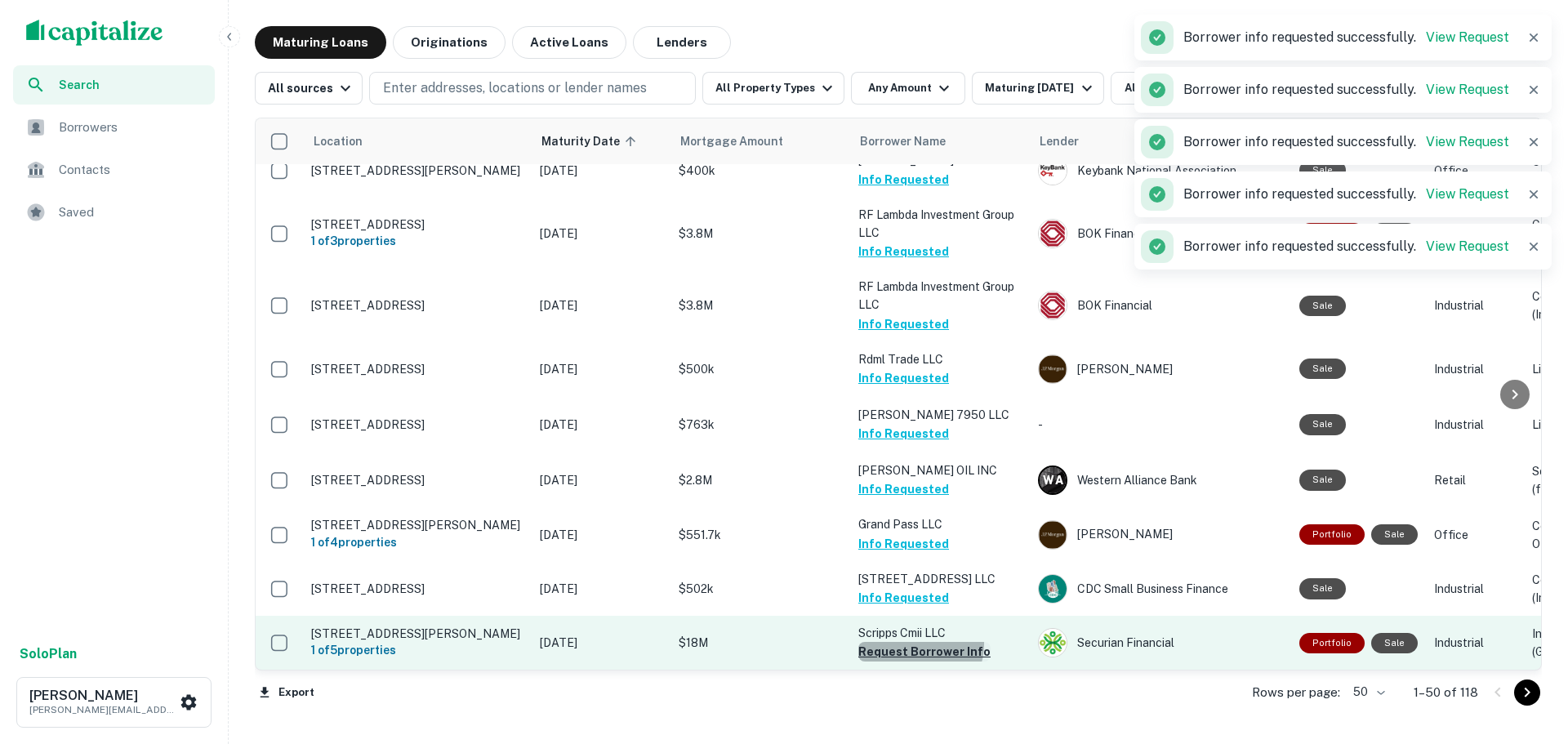
click at [916, 642] on button "Request Borrower Info" at bounding box center [924, 652] width 132 height 20
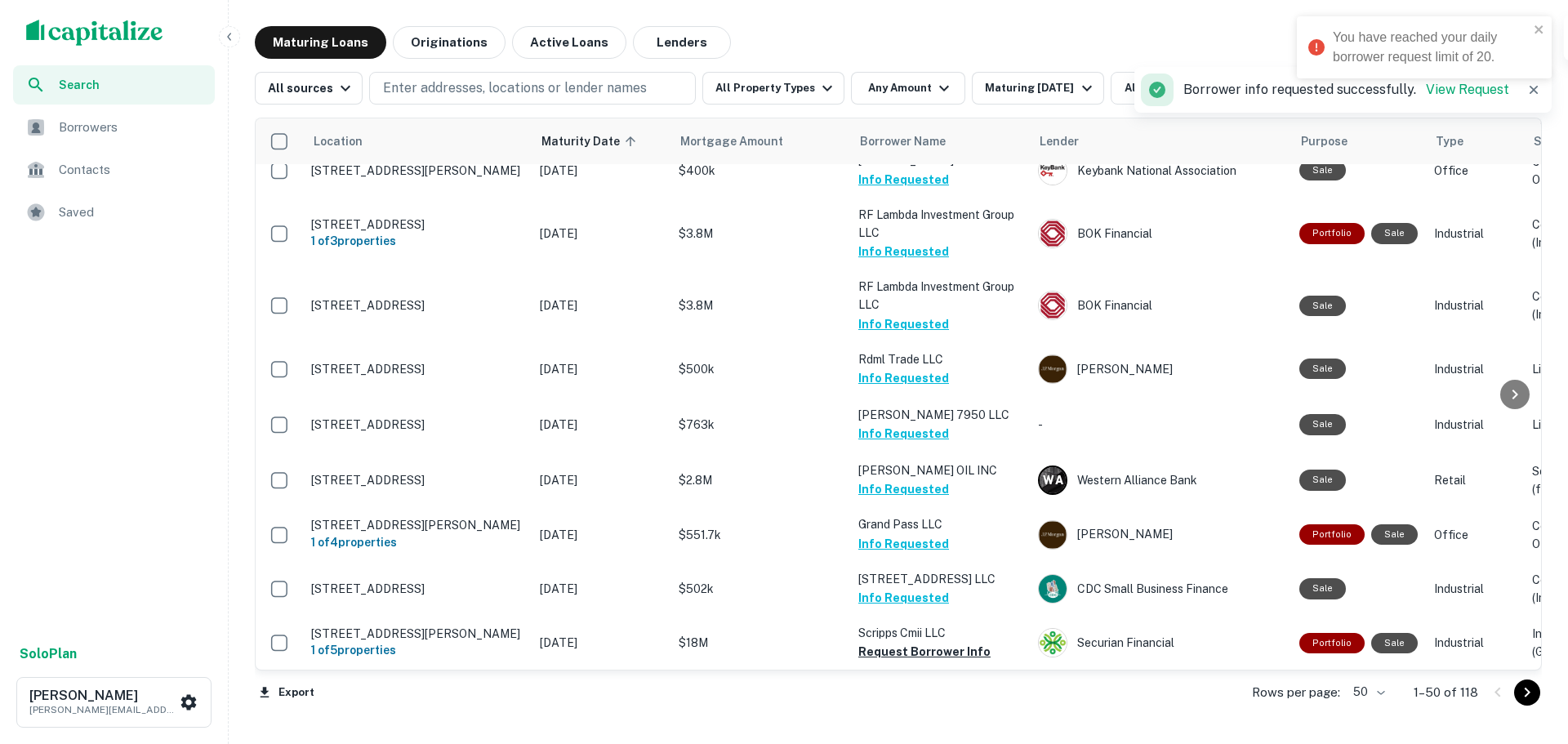
click at [1522, 693] on icon "Go to next page" at bounding box center [1527, 693] width 20 height 20
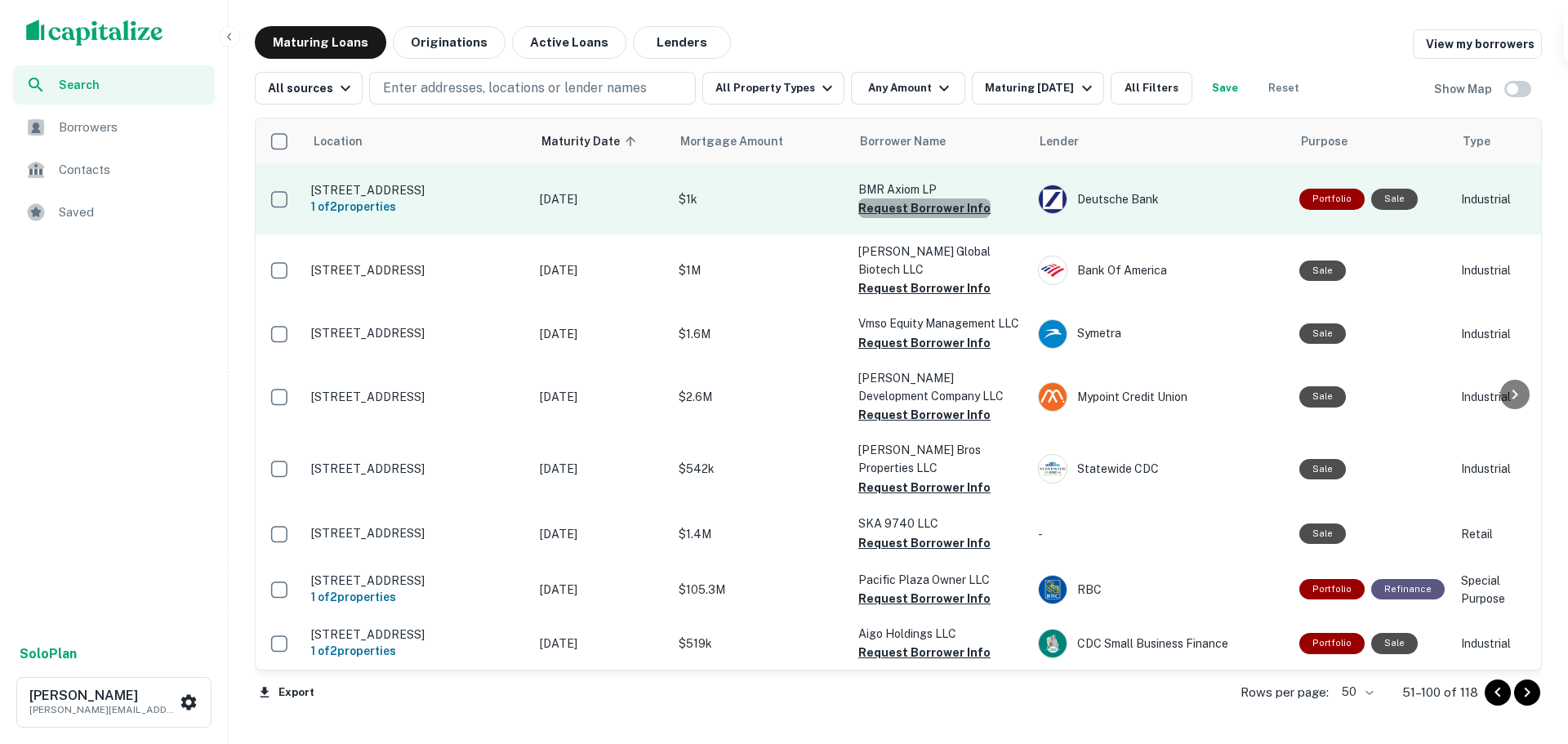
click at [950, 218] on button "Request Borrower Info" at bounding box center [924, 208] width 132 height 20
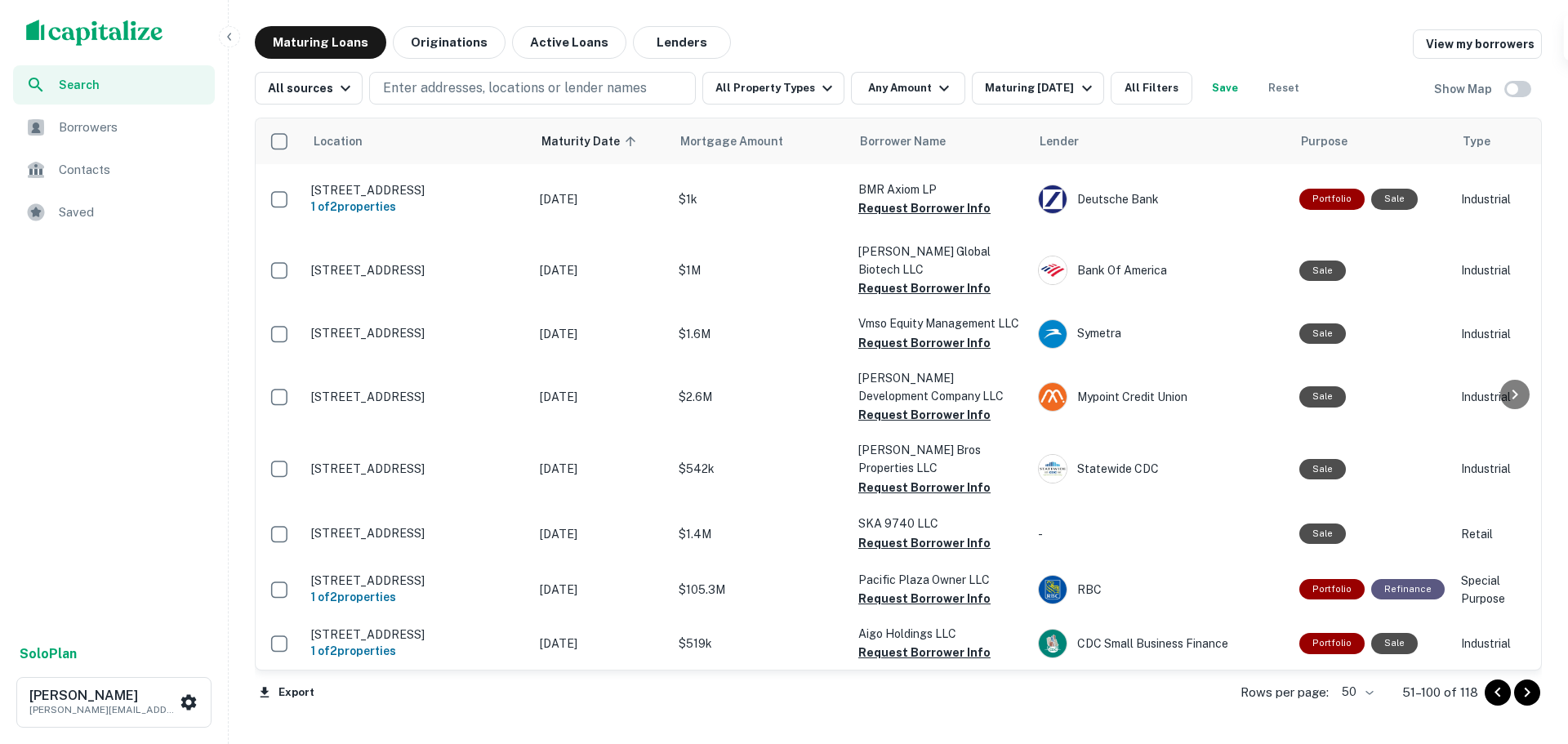
click at [100, 123] on span "Borrowers" at bounding box center [132, 128] width 146 height 20
